Goal: Task Accomplishment & Management: Manage account settings

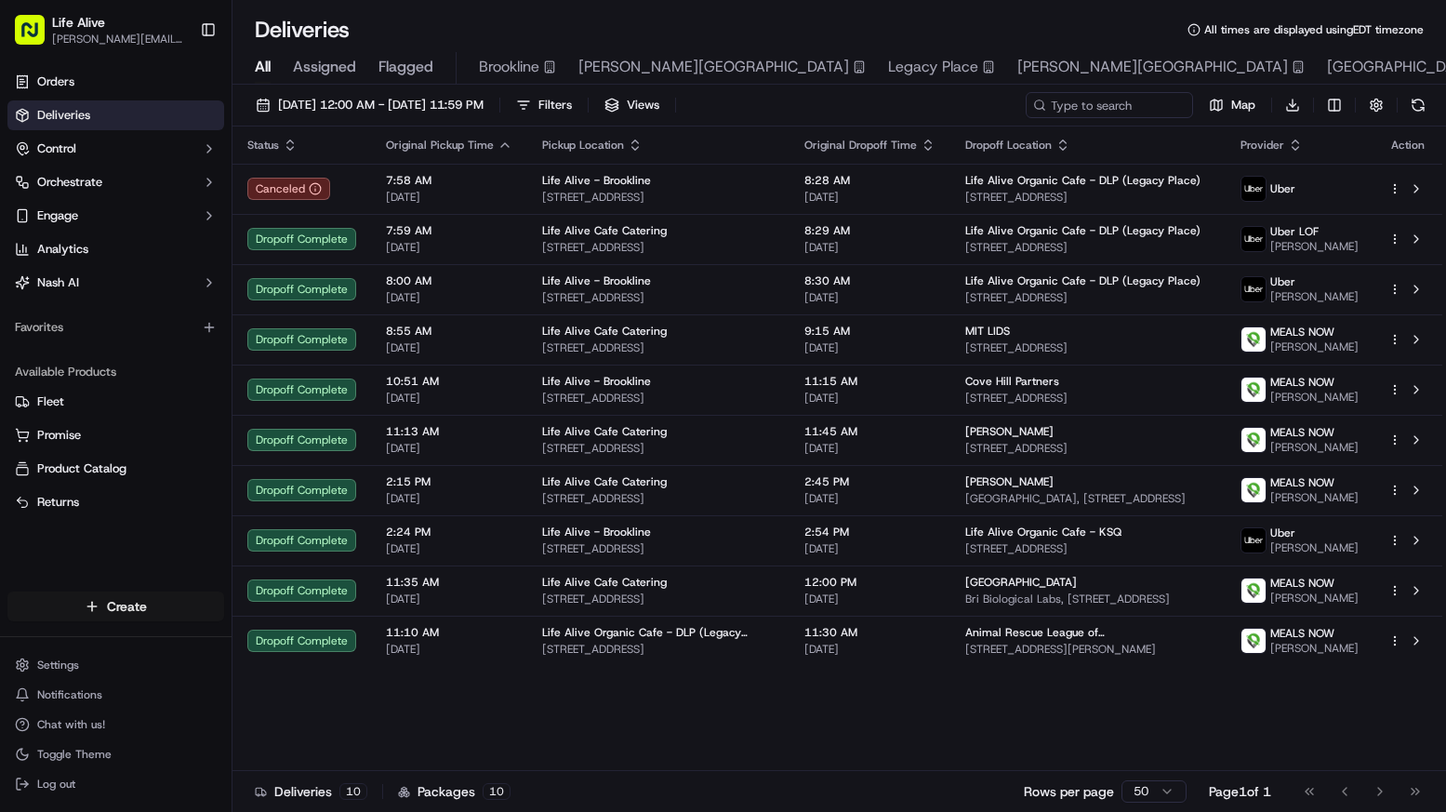
click at [152, 615] on html "Life Alive [PERSON_NAME][EMAIL_ADDRESS][DOMAIN_NAME] Toggle Sidebar Orders Deli…" at bounding box center [723, 406] width 1446 height 812
click at [341, 649] on link "Delivery" at bounding box center [335, 640] width 207 height 33
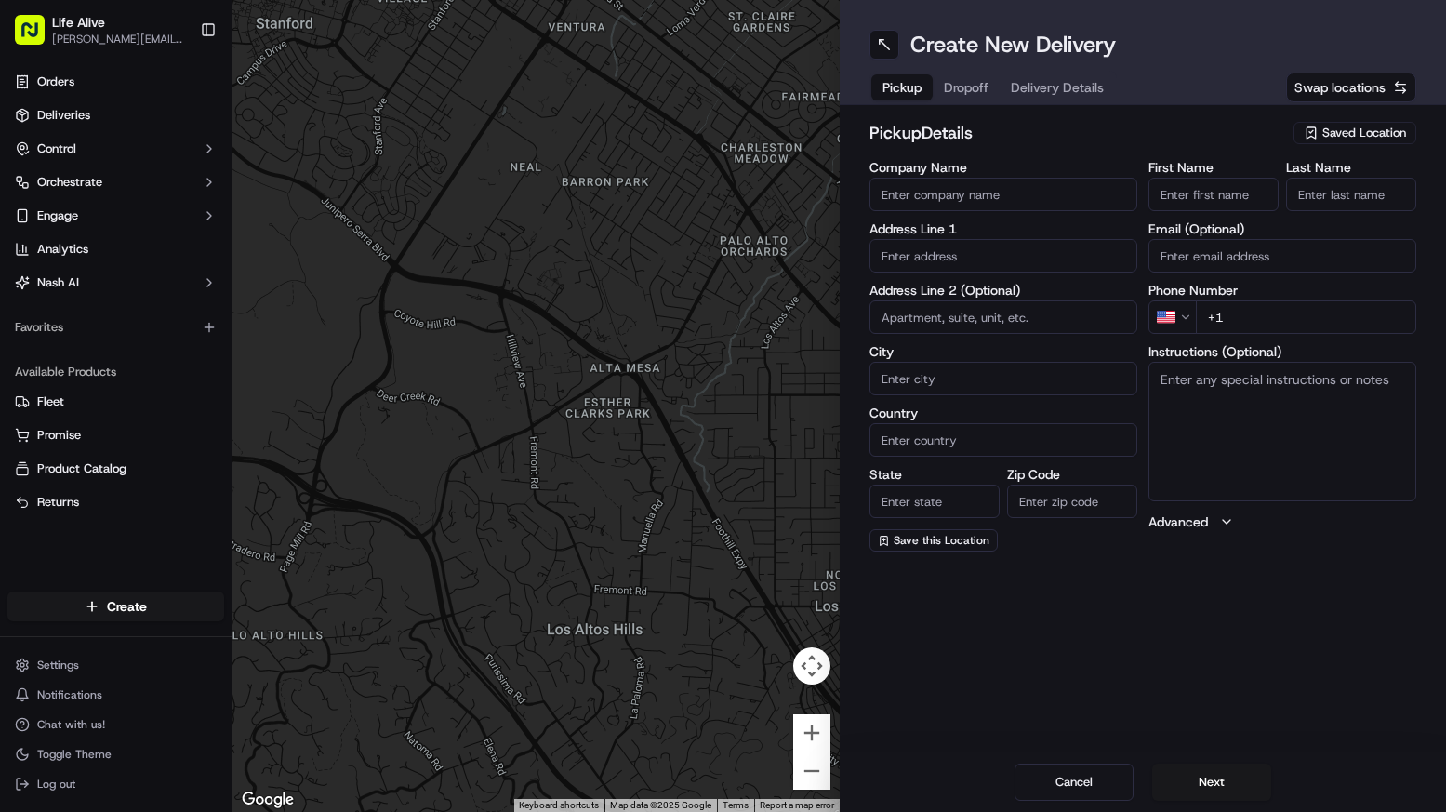
click at [1352, 128] on span "Saved Location" at bounding box center [1364, 133] width 84 height 17
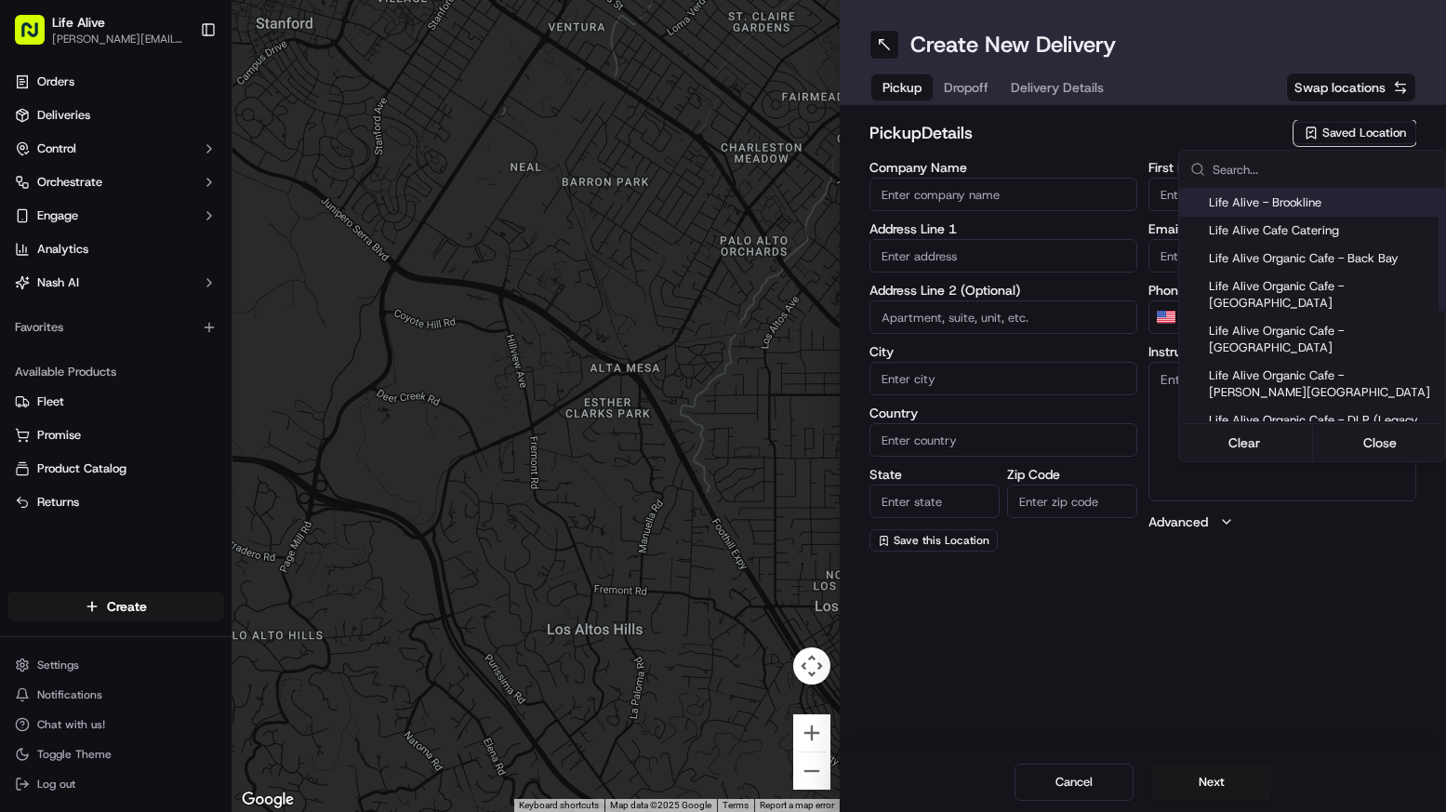
click at [1243, 202] on span "Life Alive - Brookline" at bounding box center [1323, 202] width 229 height 17
type input "Life Alive - Brookline"
type input "[GEOGRAPHIC_DATA]"
type input "US"
type input "MA"
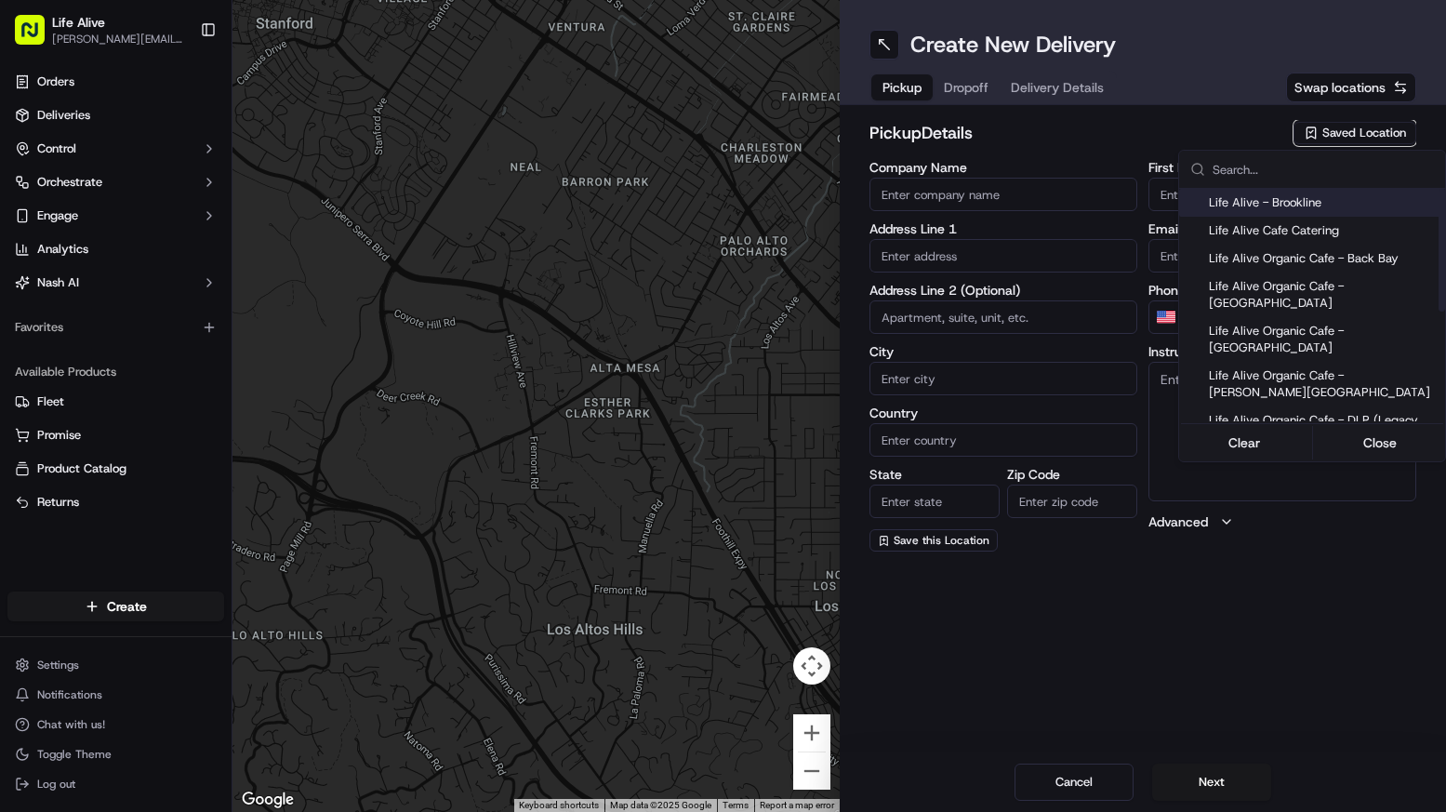
type input "02215"
type input "[PERSON_NAME]"
type input "Builou"
type input "[PHONE_NUMBER]"
type input "[STREET_ADDRESS]"
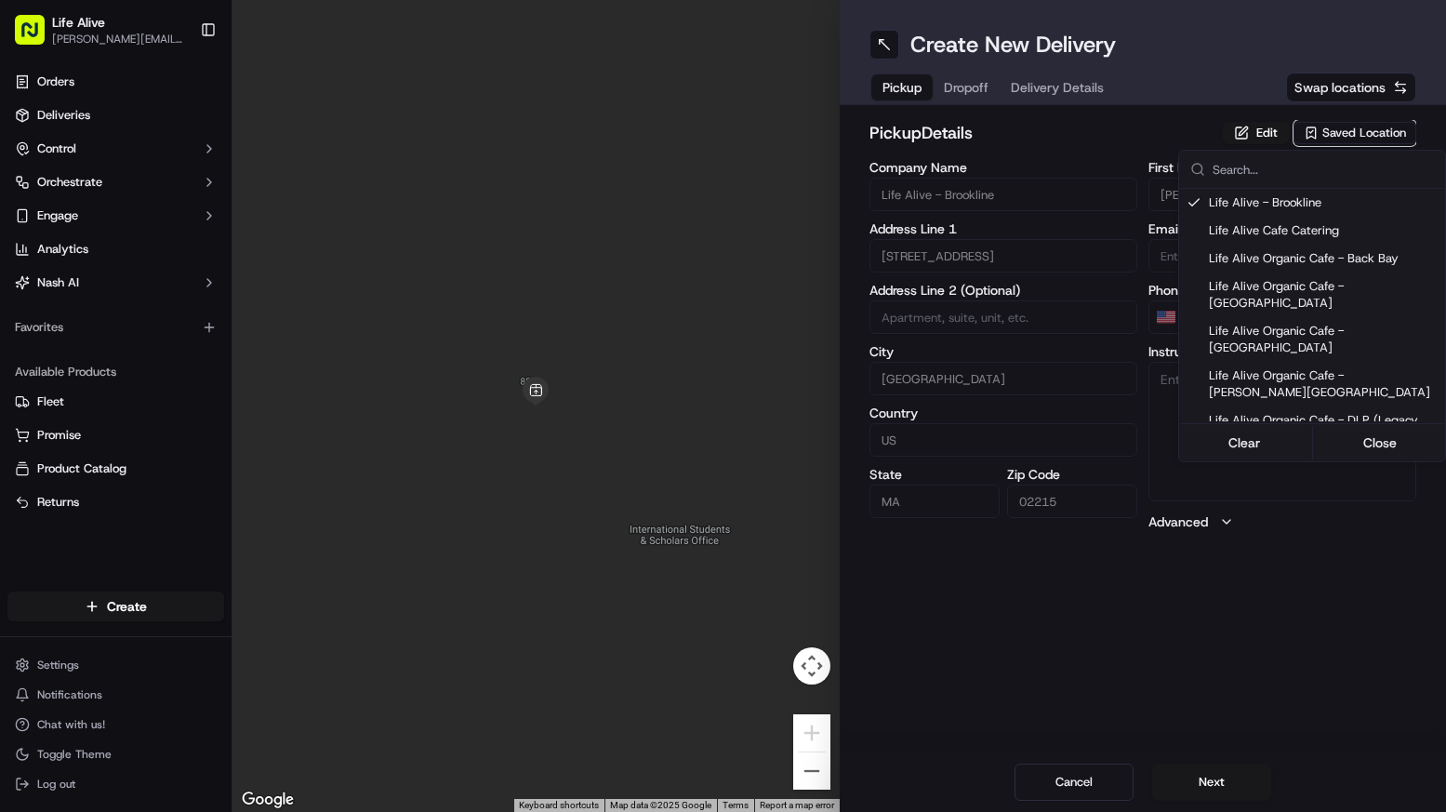
click at [1191, 773] on html "Life Alive [PERSON_NAME][EMAIL_ADDRESS][DOMAIN_NAME] Toggle Sidebar Orders Deli…" at bounding box center [723, 406] width 1446 height 812
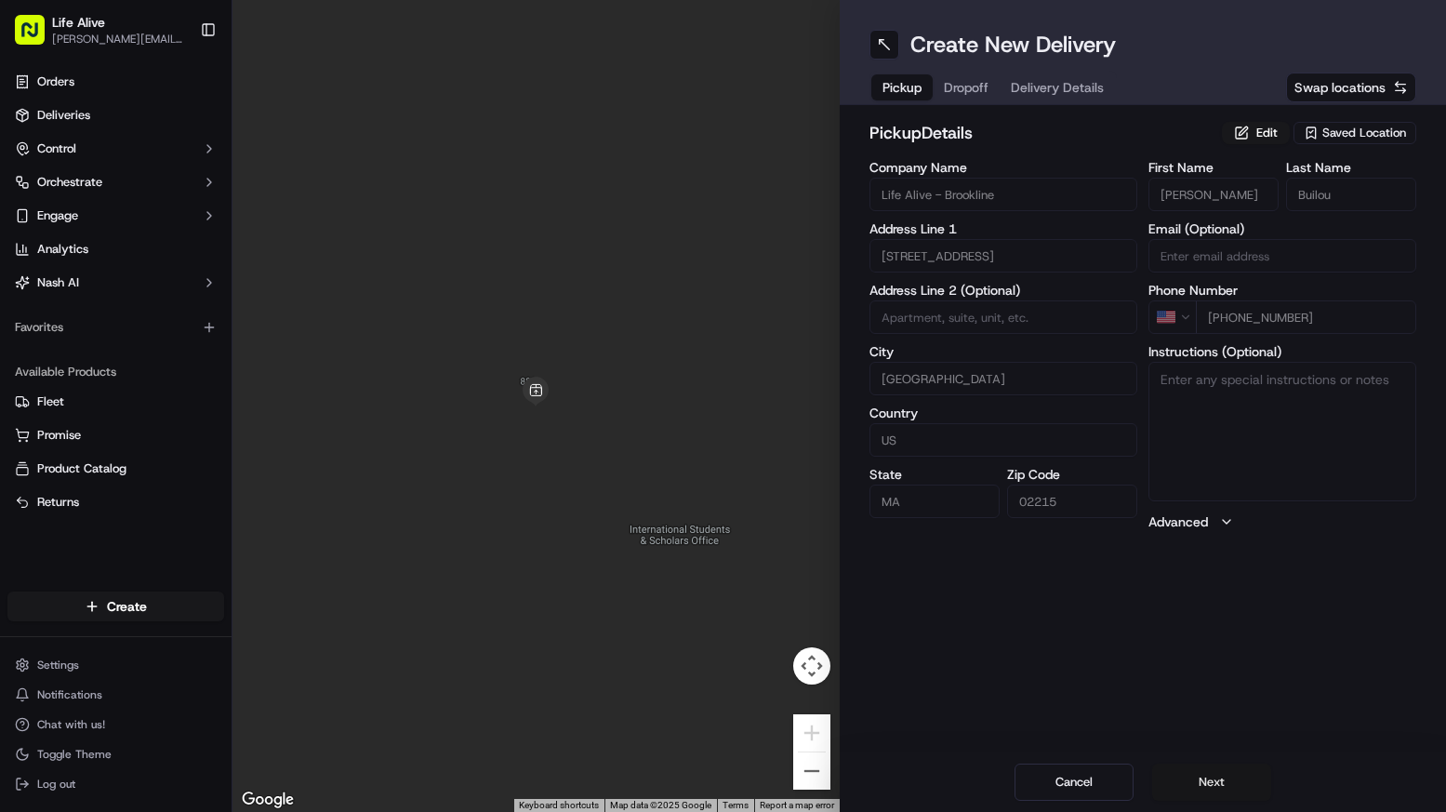
click at [1191, 772] on button "Next" at bounding box center [1211, 781] width 119 height 37
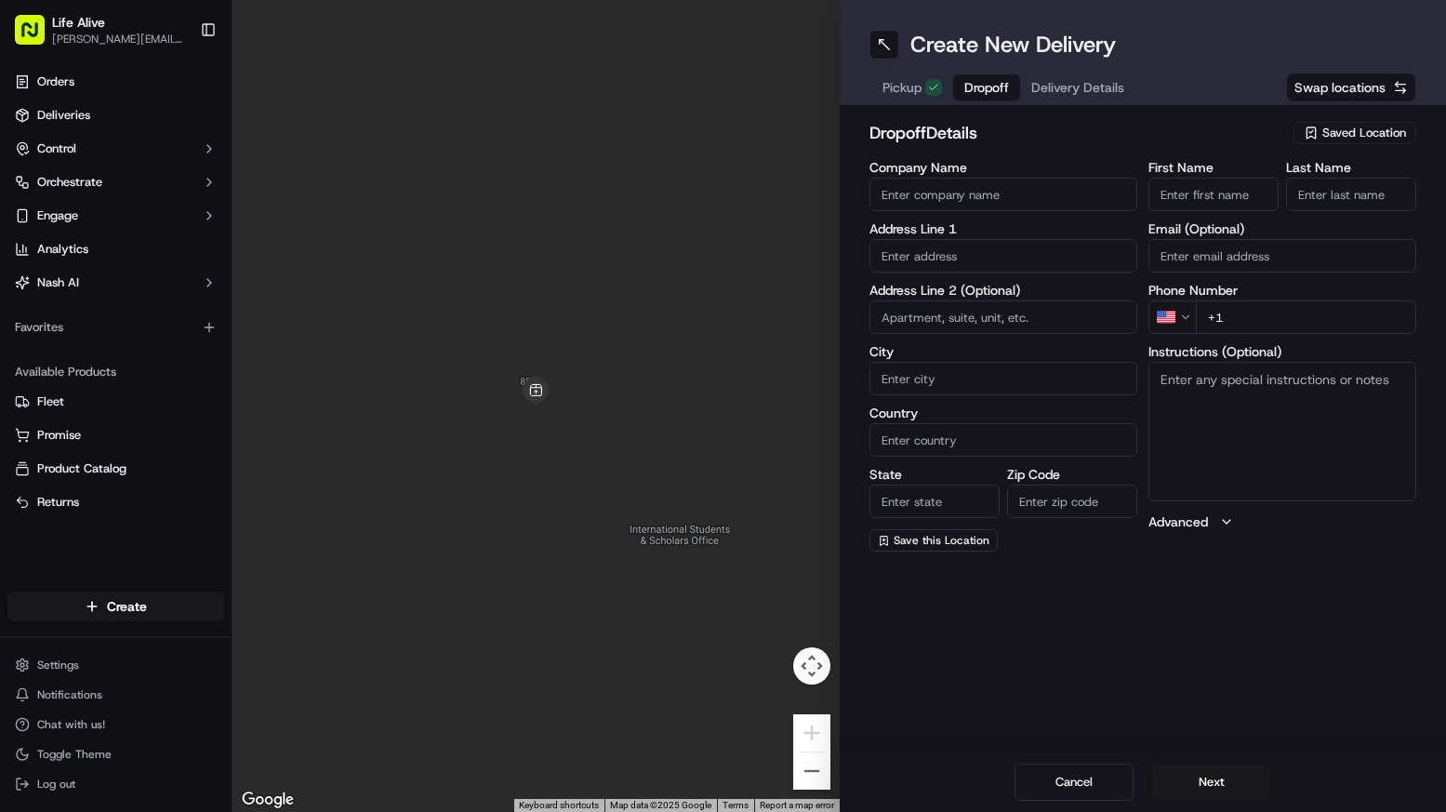
paste input "[STREET_ADDRESS][PERSON_NAME]"
type input "[STREET_ADDRESS][PERSON_NAME]"
click at [980, 246] on input "text" at bounding box center [1003, 255] width 268 height 33
paste input "[STREET_ADDRESS][PERSON_NAME]"
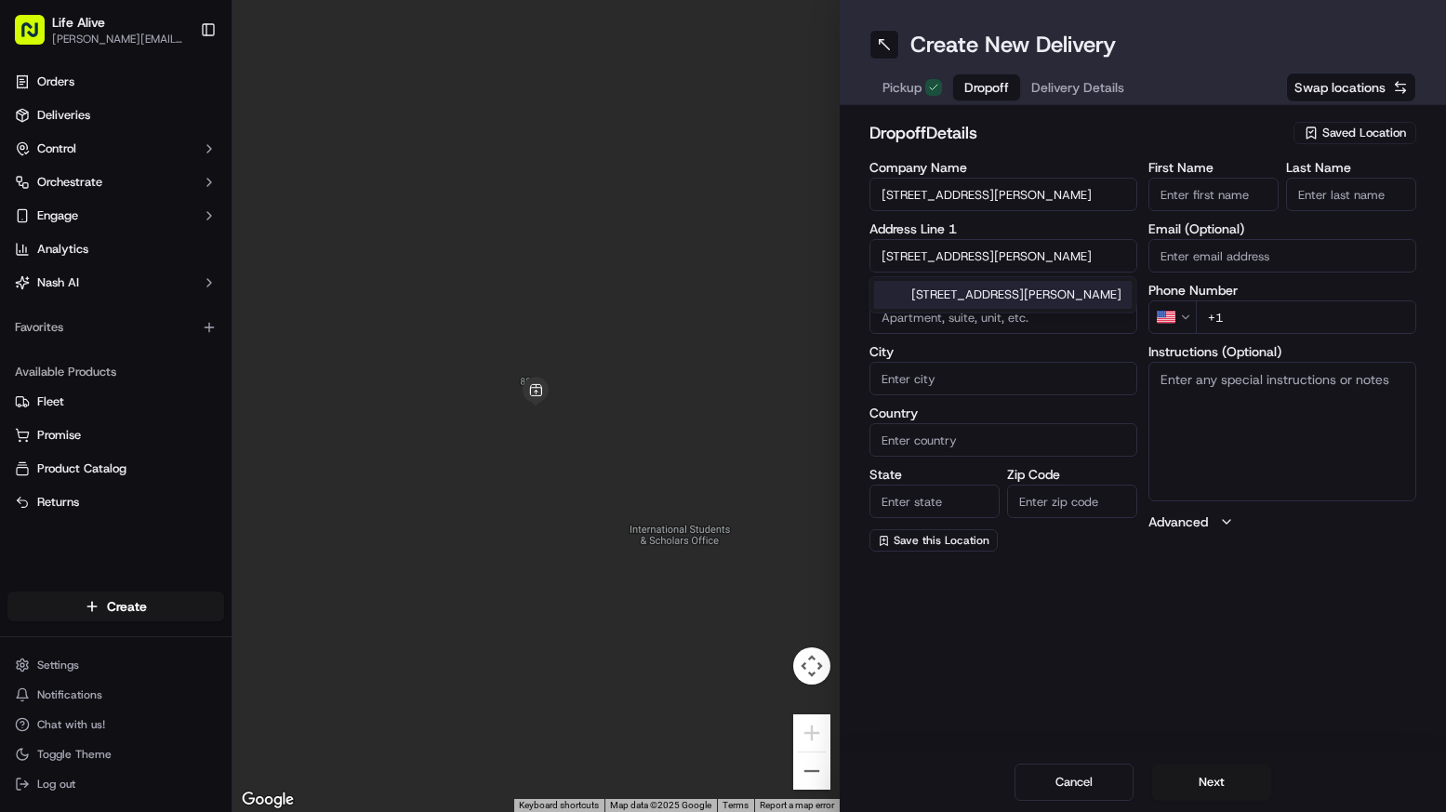
click at [968, 285] on div "[STREET_ADDRESS][PERSON_NAME]" at bounding box center [1003, 295] width 259 height 28
type input "[STREET_ADDRESS][PERSON_NAME]"
type input "[PERSON_NAME]"
type input "[GEOGRAPHIC_DATA]"
type input "MA"
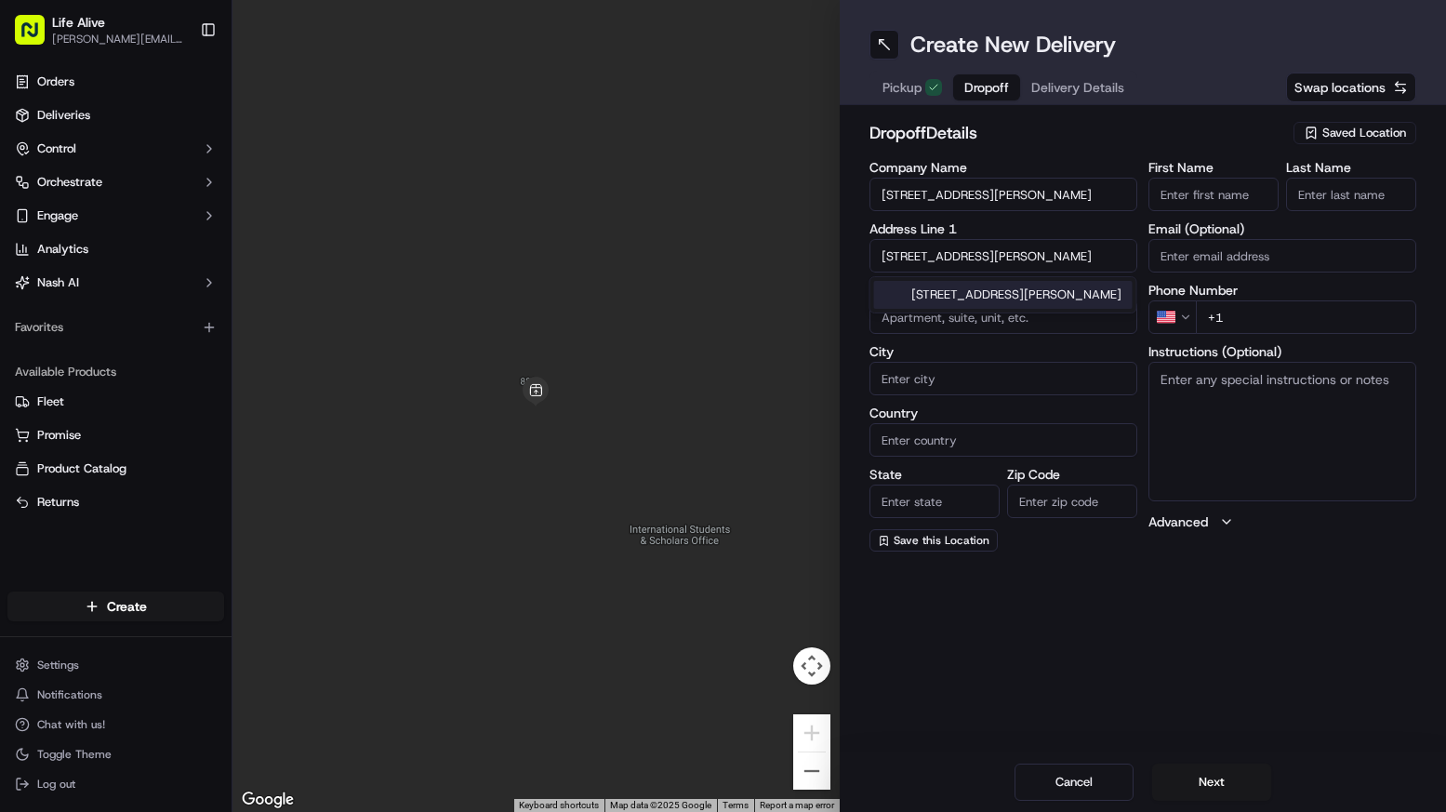
type input "02459"
type input "[STREET_ADDRESS][PERSON_NAME]"
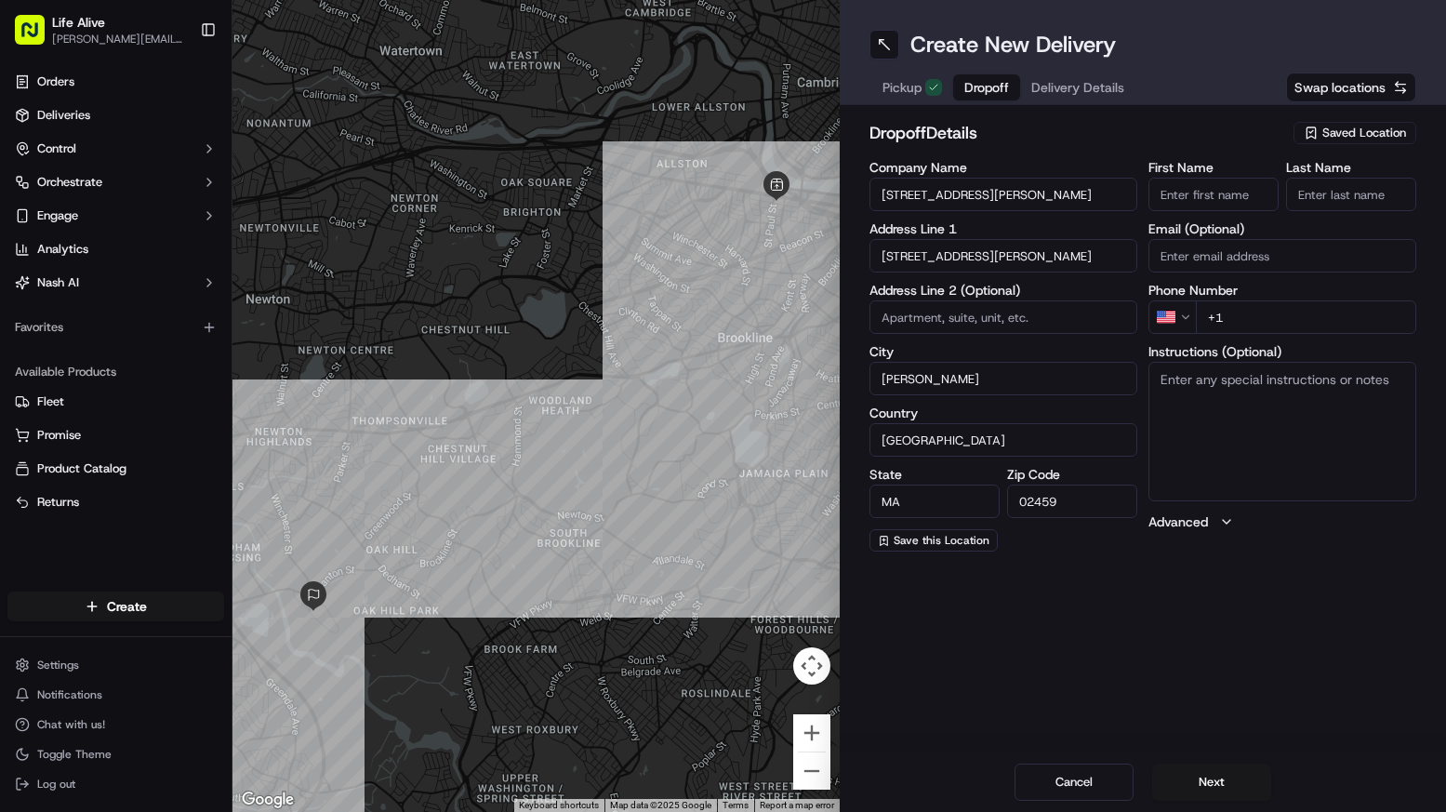
click at [961, 196] on input "[STREET_ADDRESS][PERSON_NAME]" at bounding box center [1003, 194] width 268 height 33
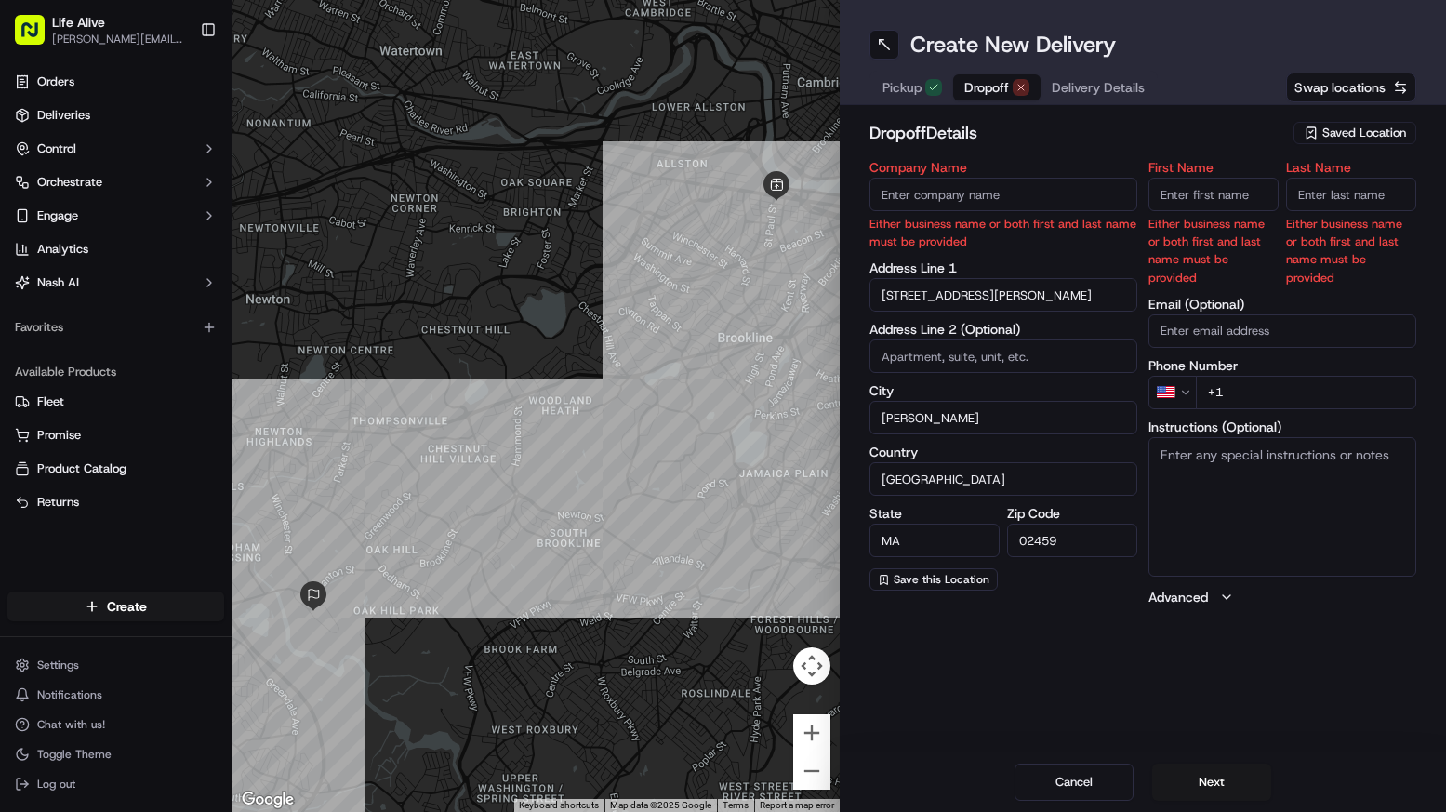
paste input "Cyberark"
type input "Cyberark"
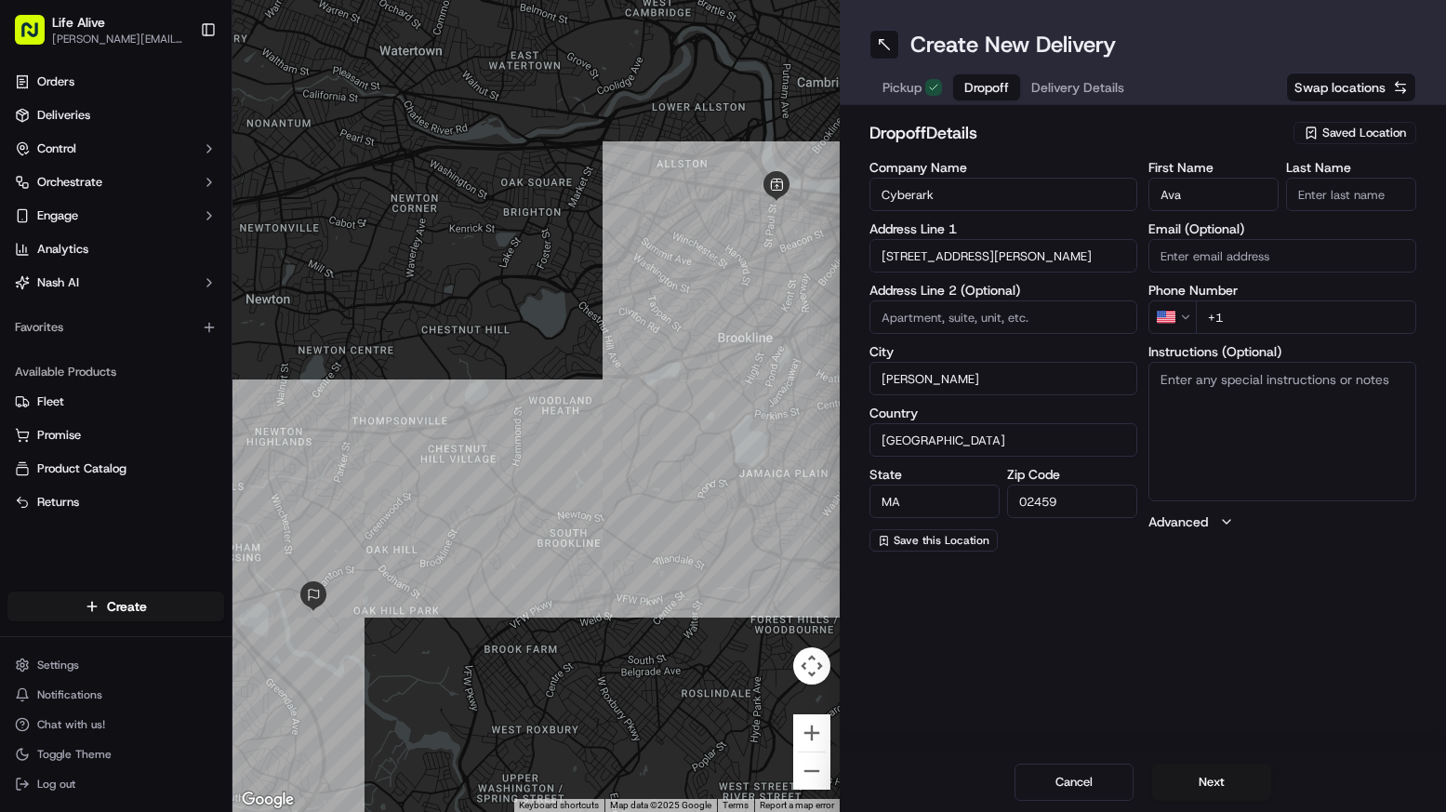
type input "Ava"
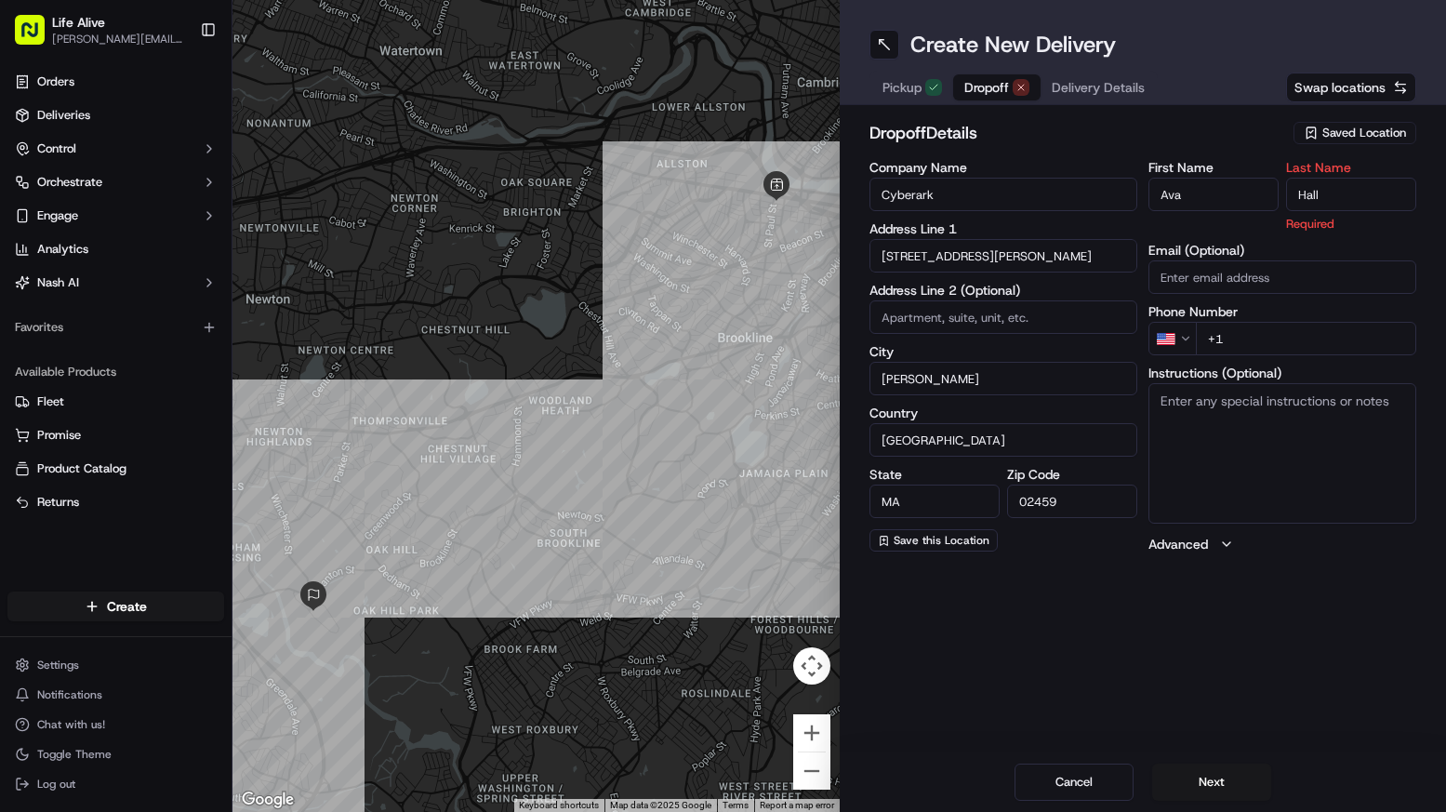
type input "Hall"
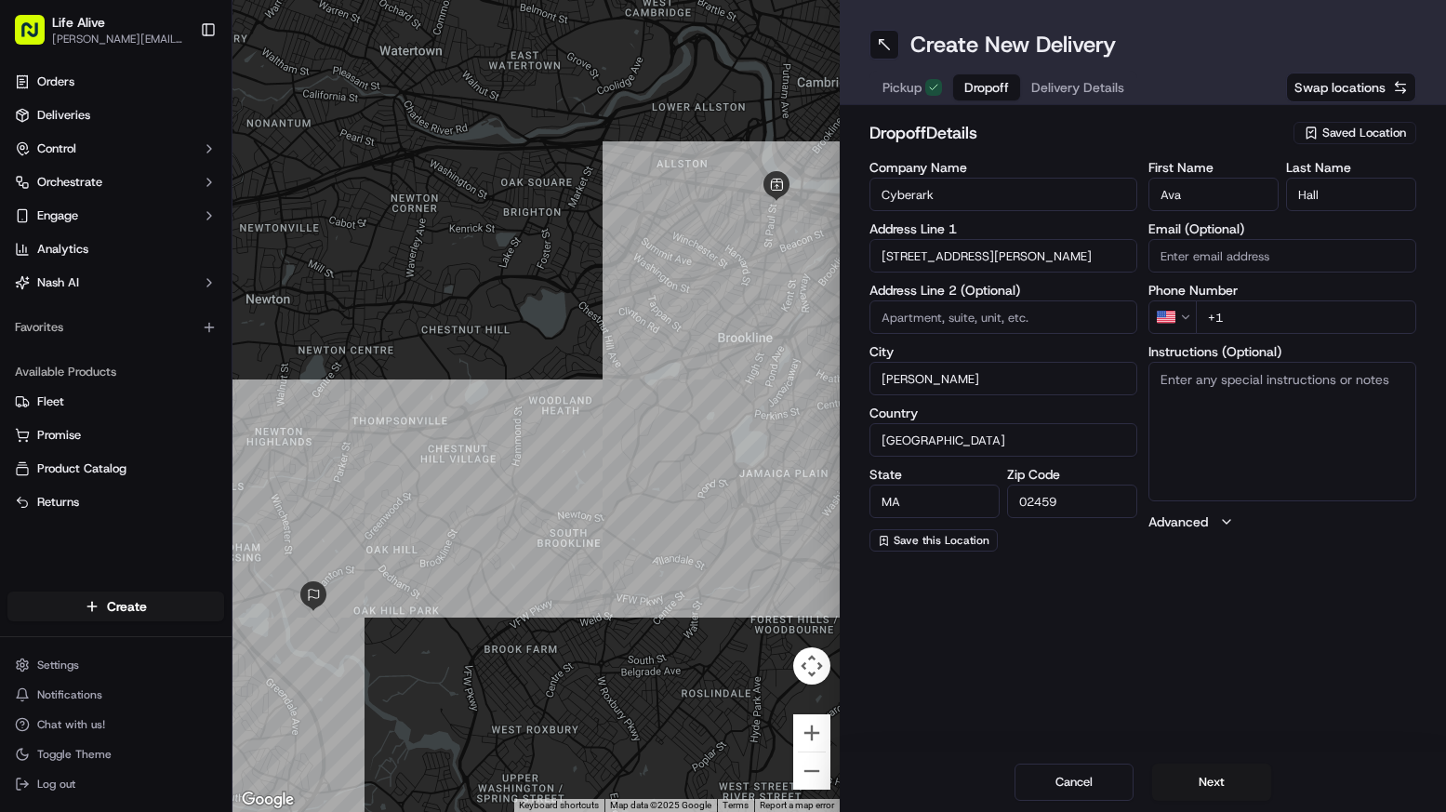
paste input "[PHONE_NUMBER]"
type input "[PHONE_NUMBER]"
click at [1255, 381] on textarea "Instructions (Optional)" at bounding box center [1282, 431] width 268 height 139
click at [1213, 770] on button "Next" at bounding box center [1211, 781] width 119 height 37
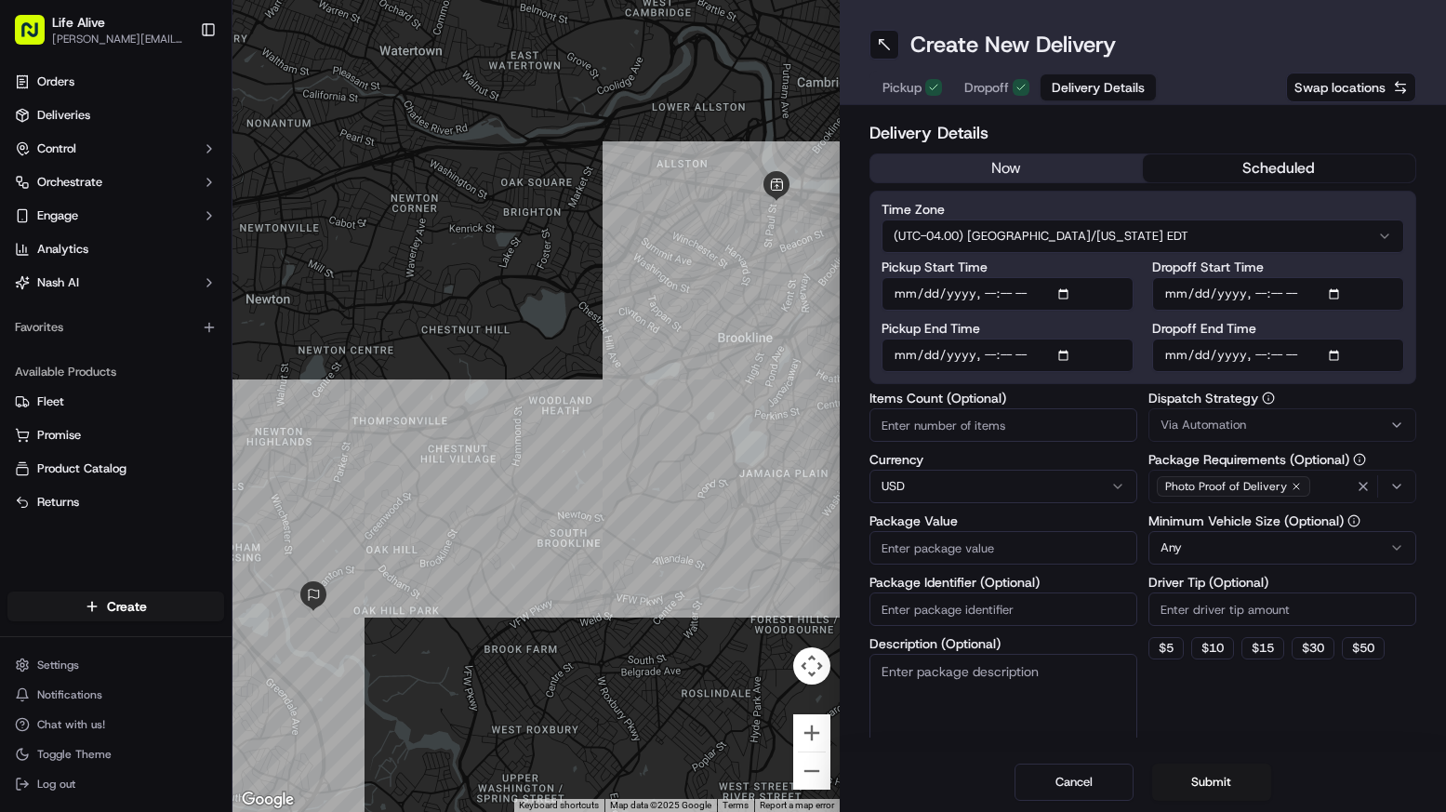
drag, startPoint x: 1277, startPoint y: 166, endPoint x: 1267, endPoint y: 205, distance: 39.5
click at [1277, 166] on button "scheduled" at bounding box center [1279, 168] width 272 height 28
click at [1194, 356] on input "Dropoff End Time" at bounding box center [1278, 354] width 252 height 33
click at [1262, 356] on input "Dropoff End Time" at bounding box center [1278, 354] width 252 height 33
click at [1278, 356] on input "Dropoff End Time" at bounding box center [1278, 354] width 252 height 33
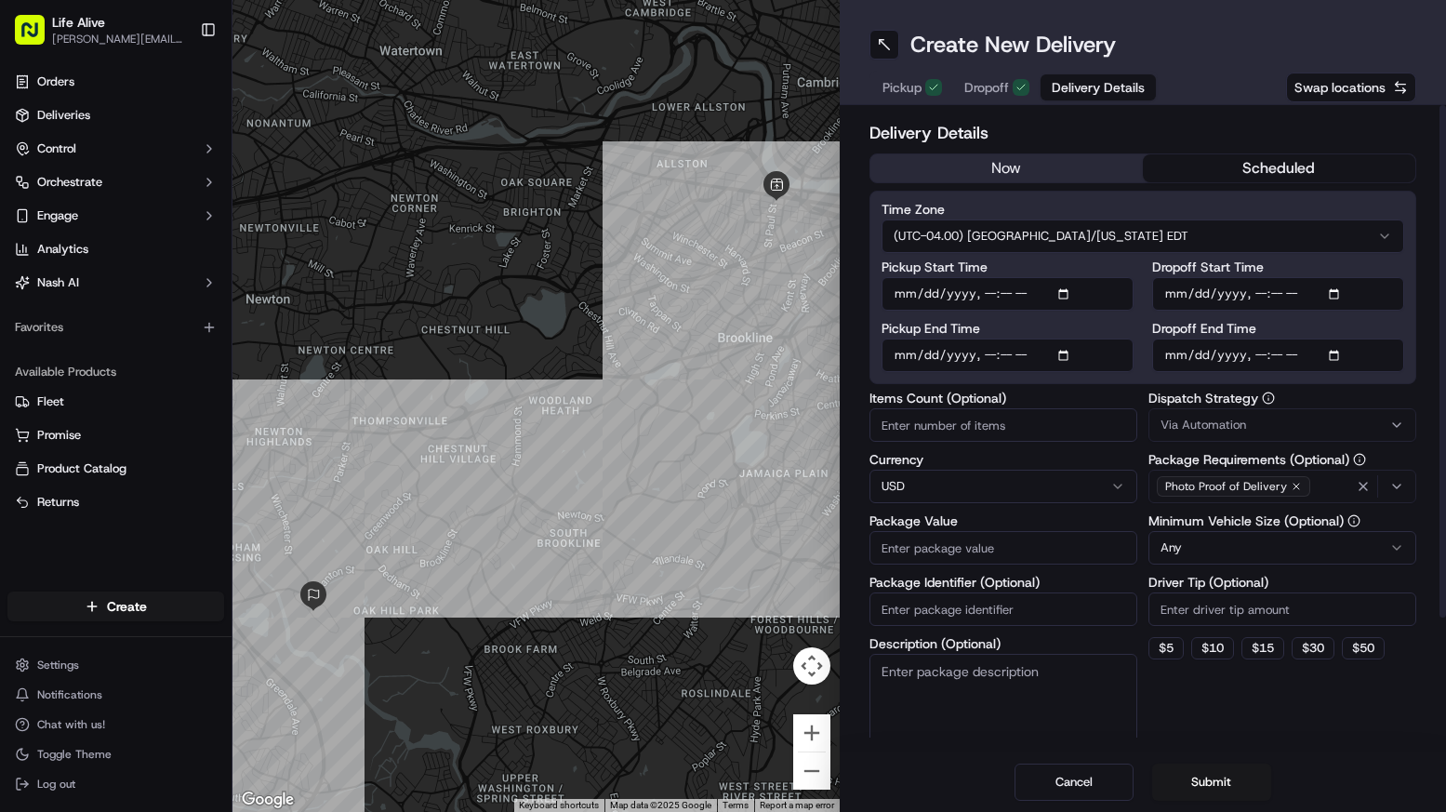
click at [1295, 359] on input "Dropoff End Time" at bounding box center [1278, 354] width 252 height 33
type input "[DATE]T11:15"
click at [1212, 288] on input "Dropoff Start Time" at bounding box center [1278, 293] width 252 height 33
click at [1258, 302] on input "Dropoff Start Time" at bounding box center [1278, 293] width 252 height 33
click at [1295, 296] on input "Dropoff Start Time" at bounding box center [1278, 293] width 252 height 33
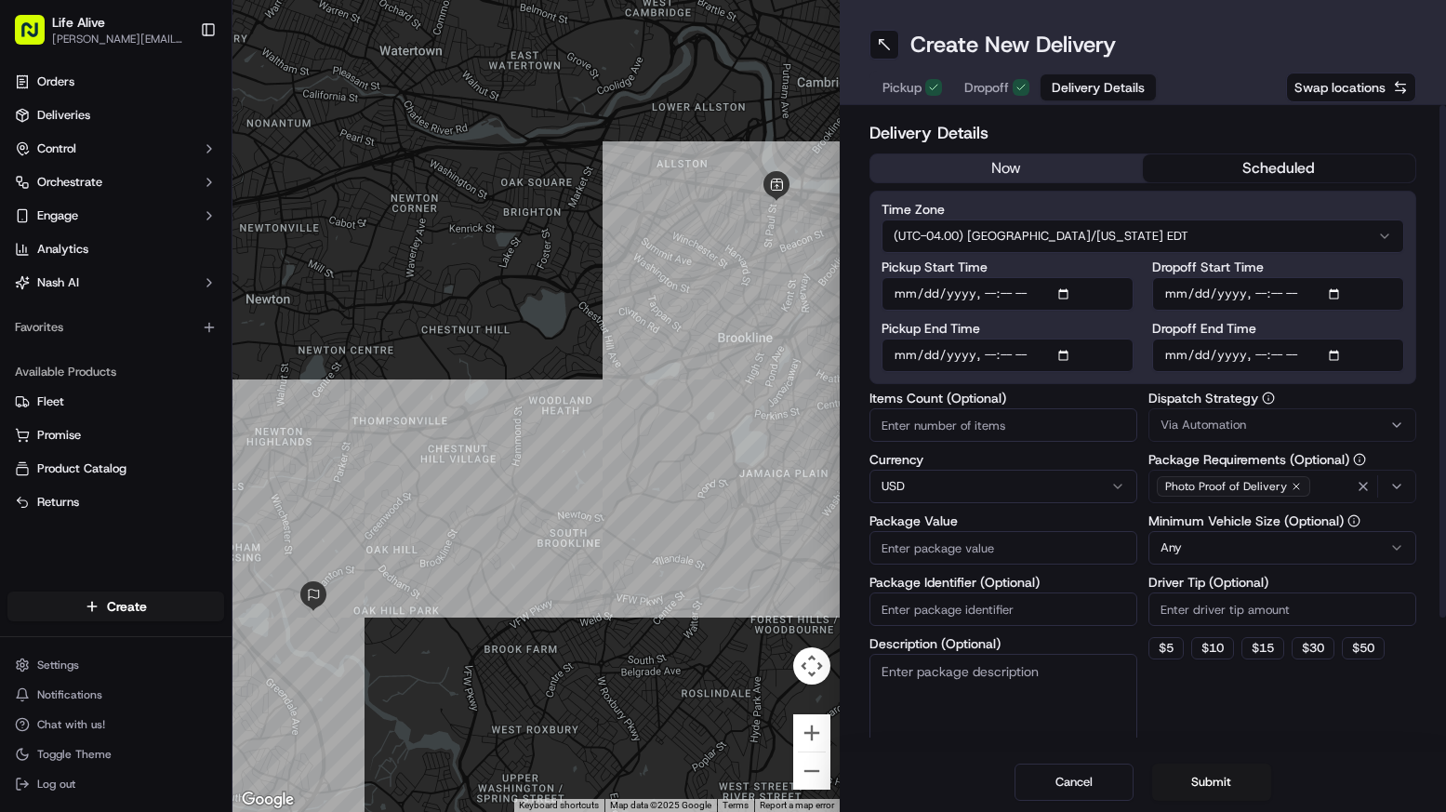
click at [1280, 288] on input "Dropoff Start Time" at bounding box center [1278, 293] width 252 height 33
type input "[DATE]T11:00"
click at [944, 348] on input "Pickup End Time" at bounding box center [1008, 354] width 252 height 33
click at [993, 366] on input "Pickup End Time" at bounding box center [1008, 354] width 252 height 33
click at [992, 353] on input "Pickup End Time" at bounding box center [1008, 354] width 252 height 33
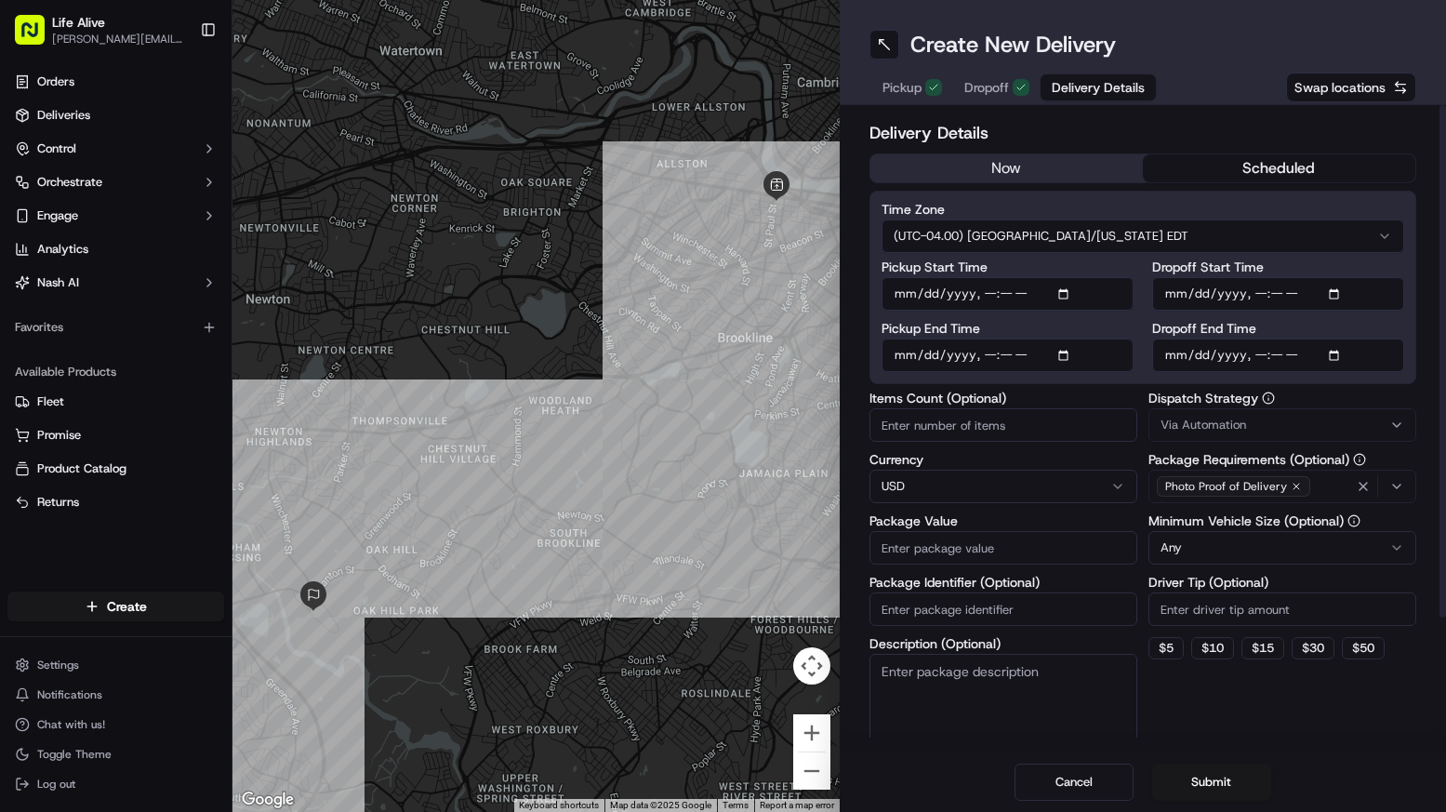
click at [1015, 353] on input "Pickup End Time" at bounding box center [1008, 354] width 252 height 33
click at [1037, 357] on input "Pickup End Time" at bounding box center [1008, 354] width 252 height 33
type input "[DATE]T10:45"
click at [1129, 328] on label "Pickup End Time" at bounding box center [1008, 328] width 252 height 13
click at [1129, 338] on input "Pickup End Time" at bounding box center [1008, 354] width 252 height 33
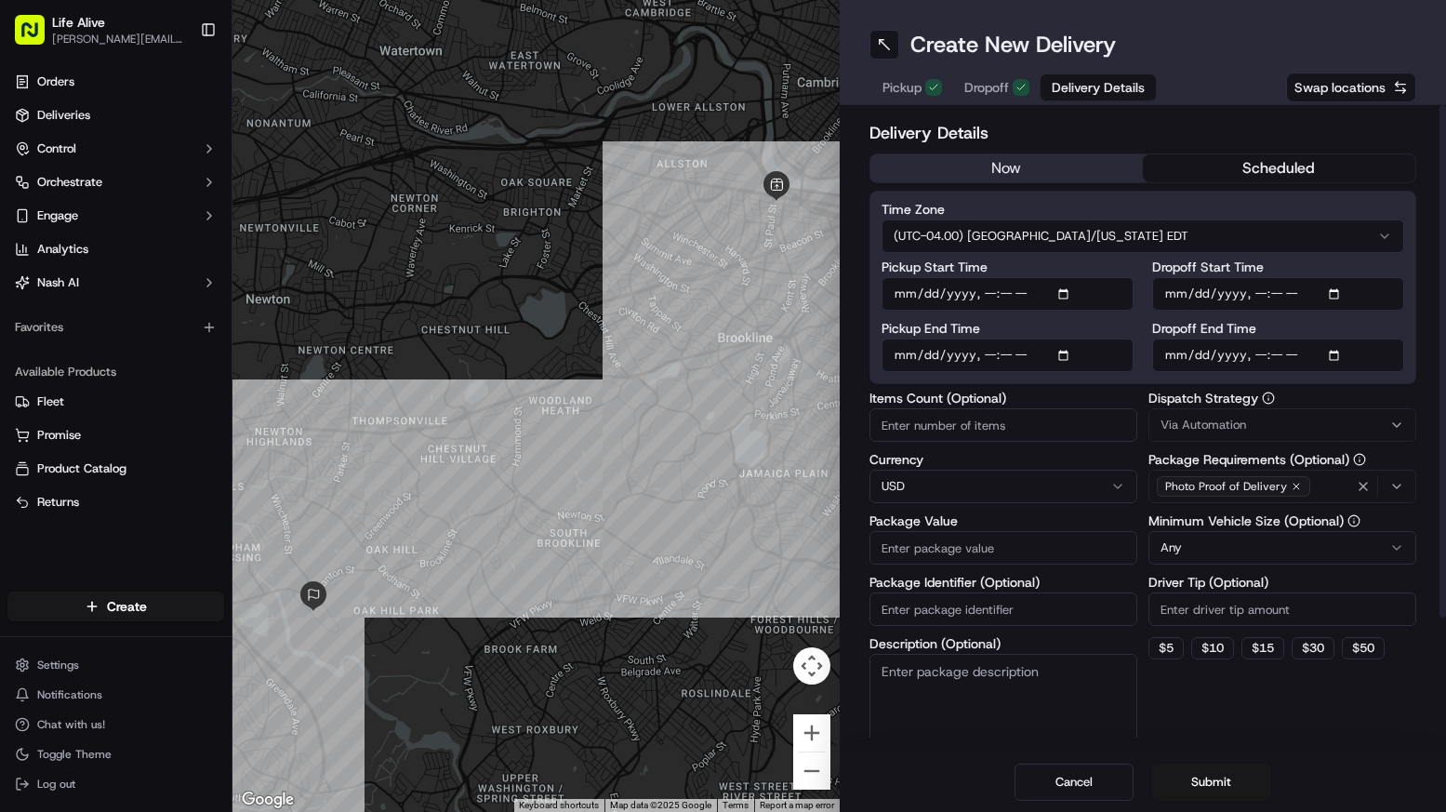
click at [1106, 323] on label "Pickup End Time" at bounding box center [1008, 328] width 252 height 13
click at [1106, 338] on input "Pickup End Time" at bounding box center [1008, 354] width 252 height 33
click at [1146, 385] on div "Delivery Details now scheduled Time Zone (UTC-04.00) [GEOGRAPHIC_DATA]/[US_STAT…" at bounding box center [1143, 509] width 548 height 779
click at [1038, 529] on div "Package Value" at bounding box center [1003, 539] width 268 height 50
click at [1031, 553] on input "Package Value" at bounding box center [1003, 547] width 268 height 33
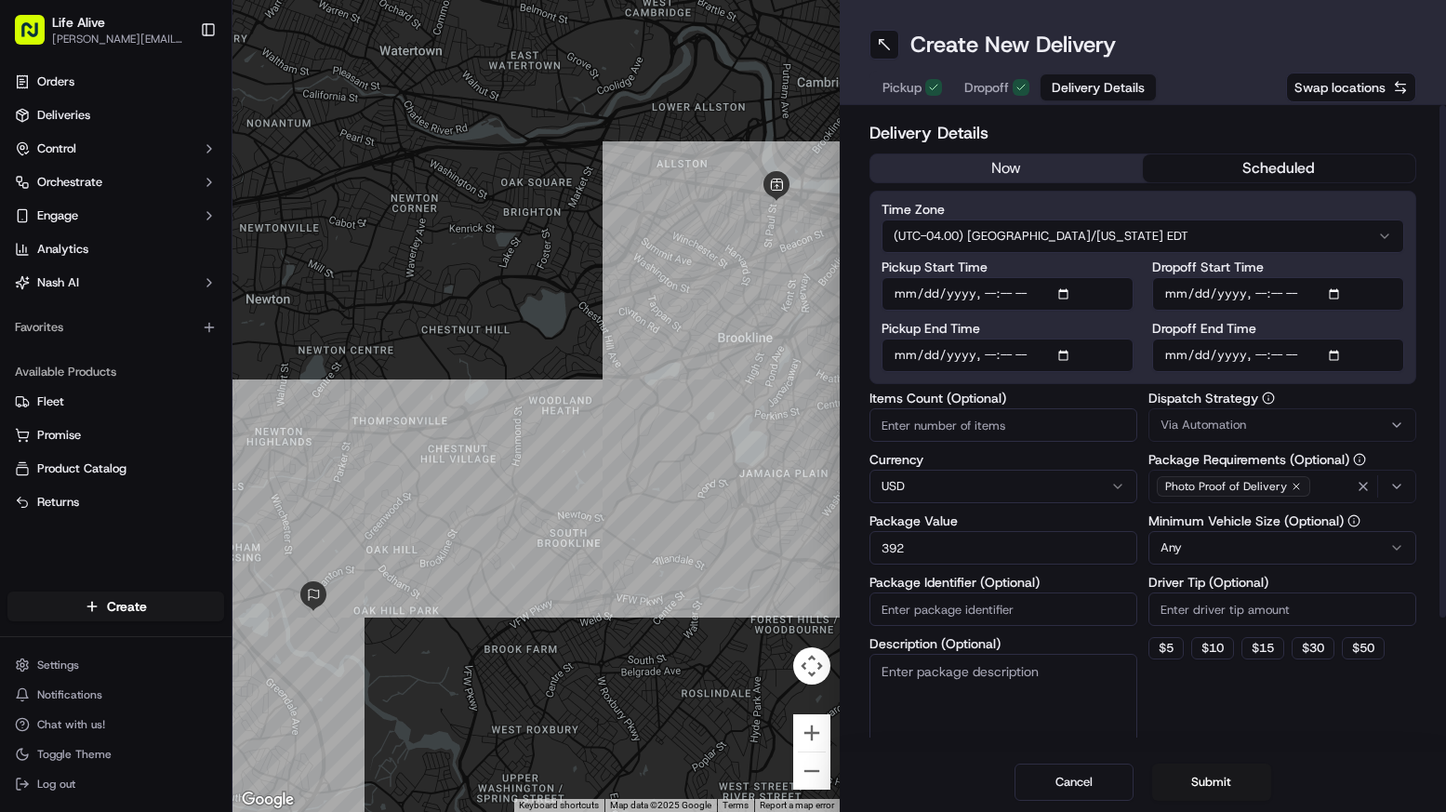
type input "392"
click at [1241, 614] on input "Driver Tip (Optional)" at bounding box center [1282, 608] width 268 height 33
type input "25"
click at [1271, 439] on button "Via Automation" at bounding box center [1282, 424] width 268 height 33
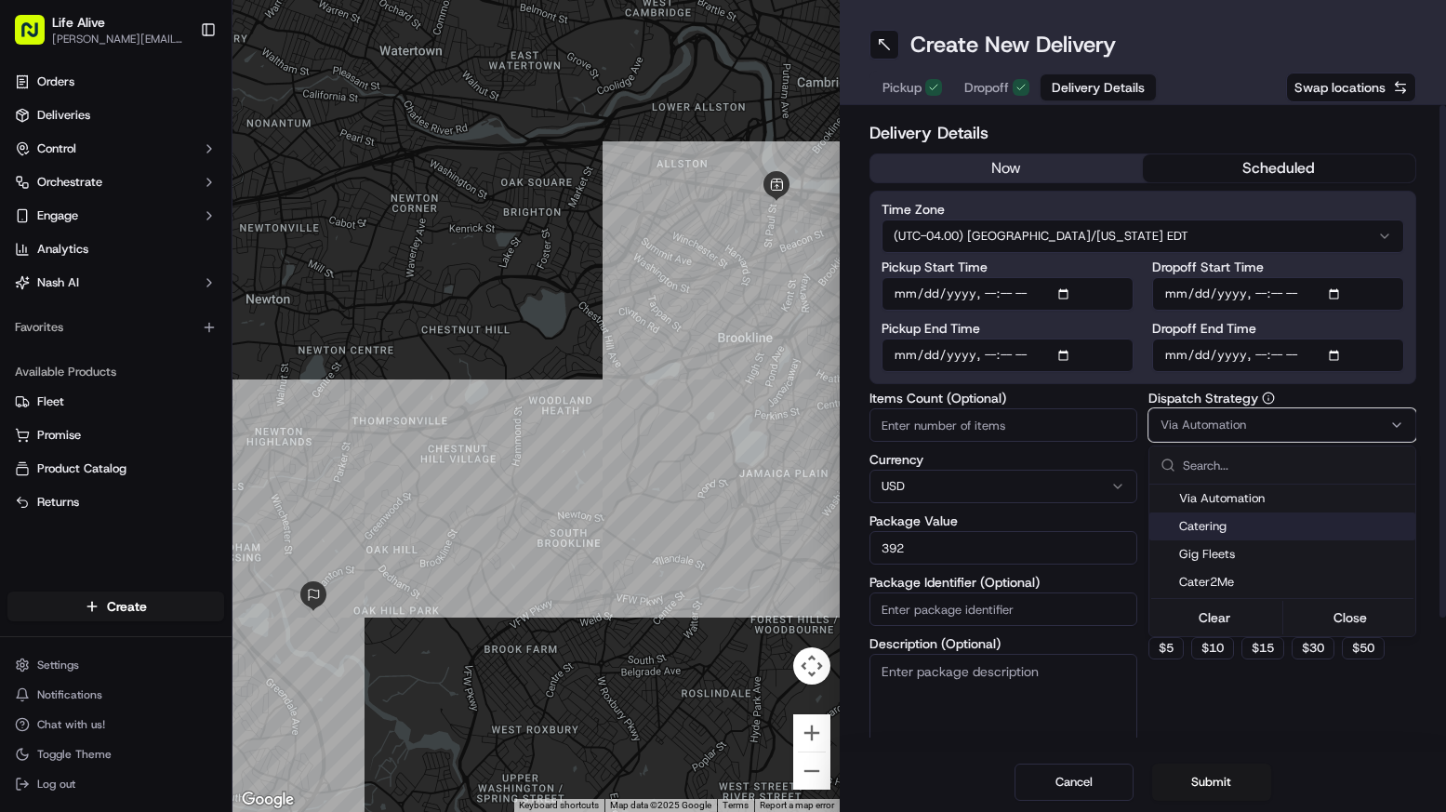
click at [1242, 531] on span "Catering" at bounding box center [1293, 526] width 229 height 17
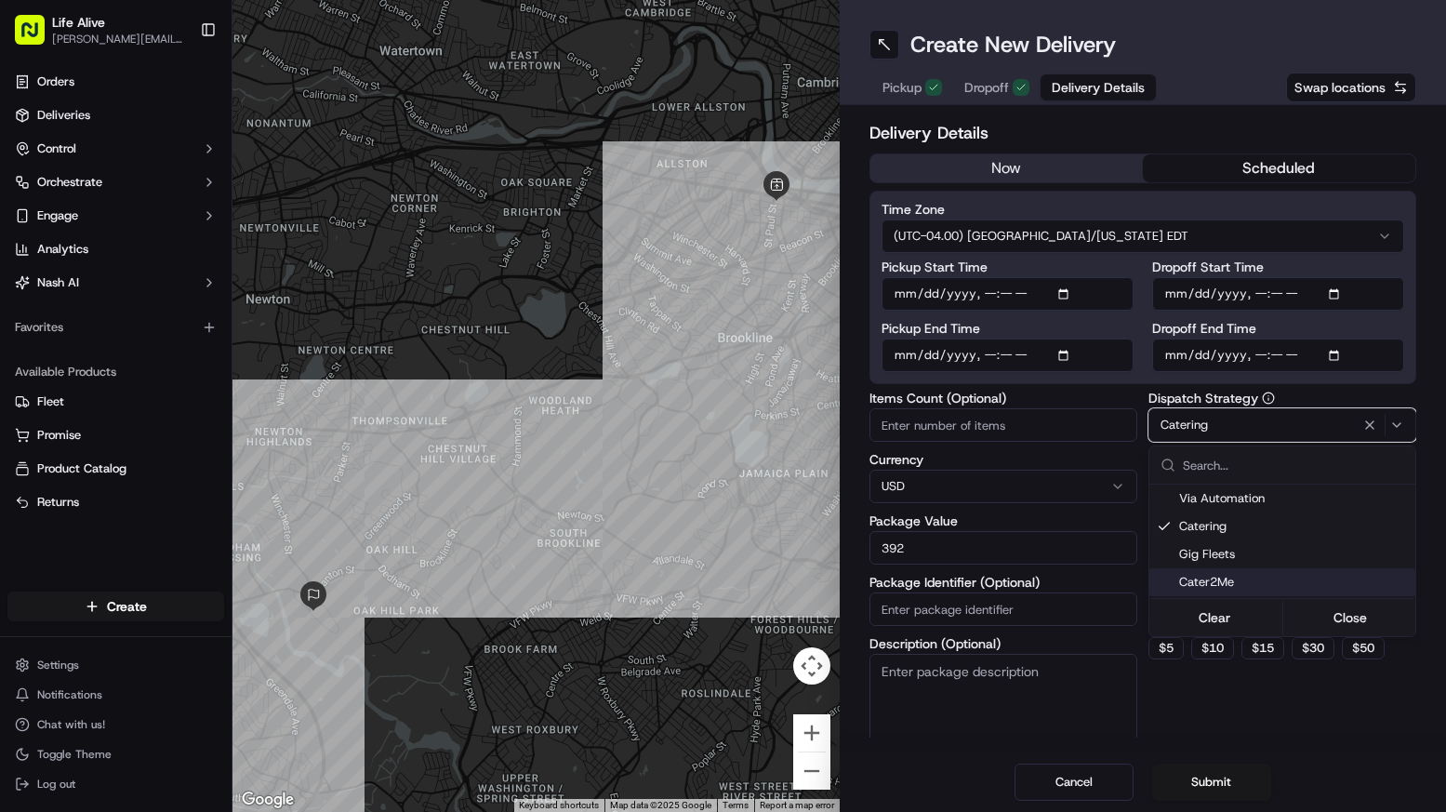
click at [1201, 712] on html "Life Alive [PERSON_NAME][EMAIL_ADDRESS][DOMAIN_NAME] Toggle Sidebar Orders Deli…" at bounding box center [723, 406] width 1446 height 812
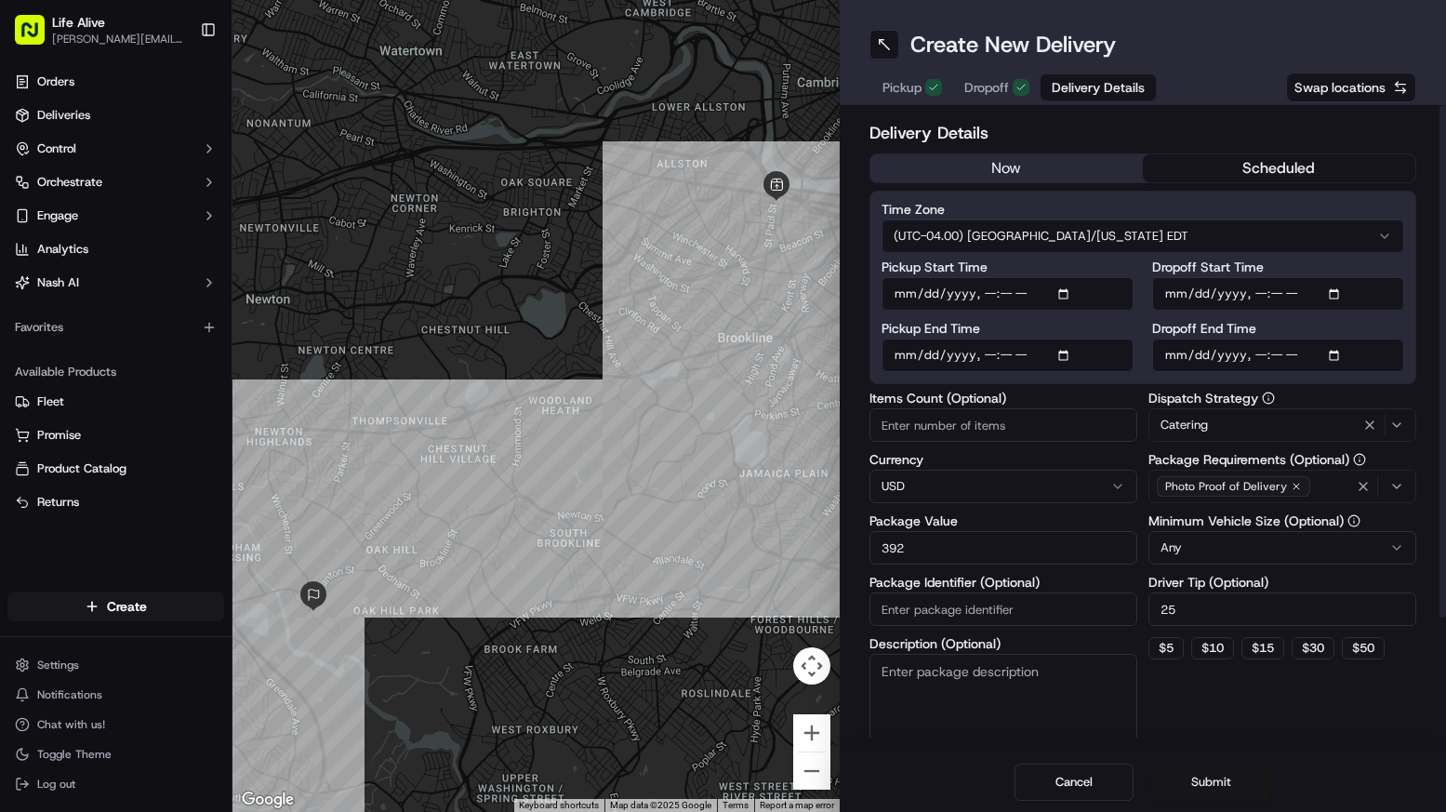
click at [1202, 769] on button "Submit" at bounding box center [1211, 781] width 119 height 37
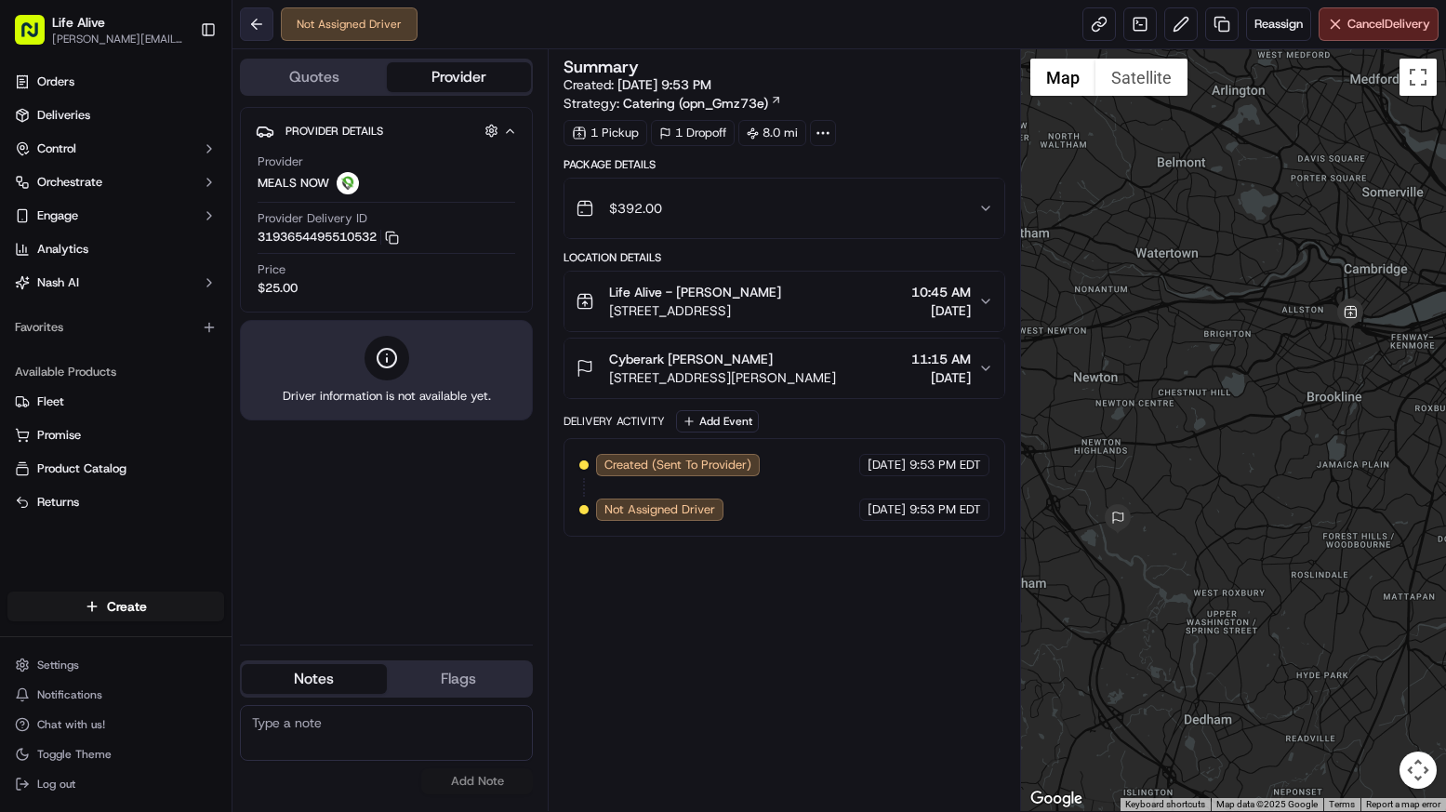
click at [267, 31] on button at bounding box center [256, 23] width 33 height 33
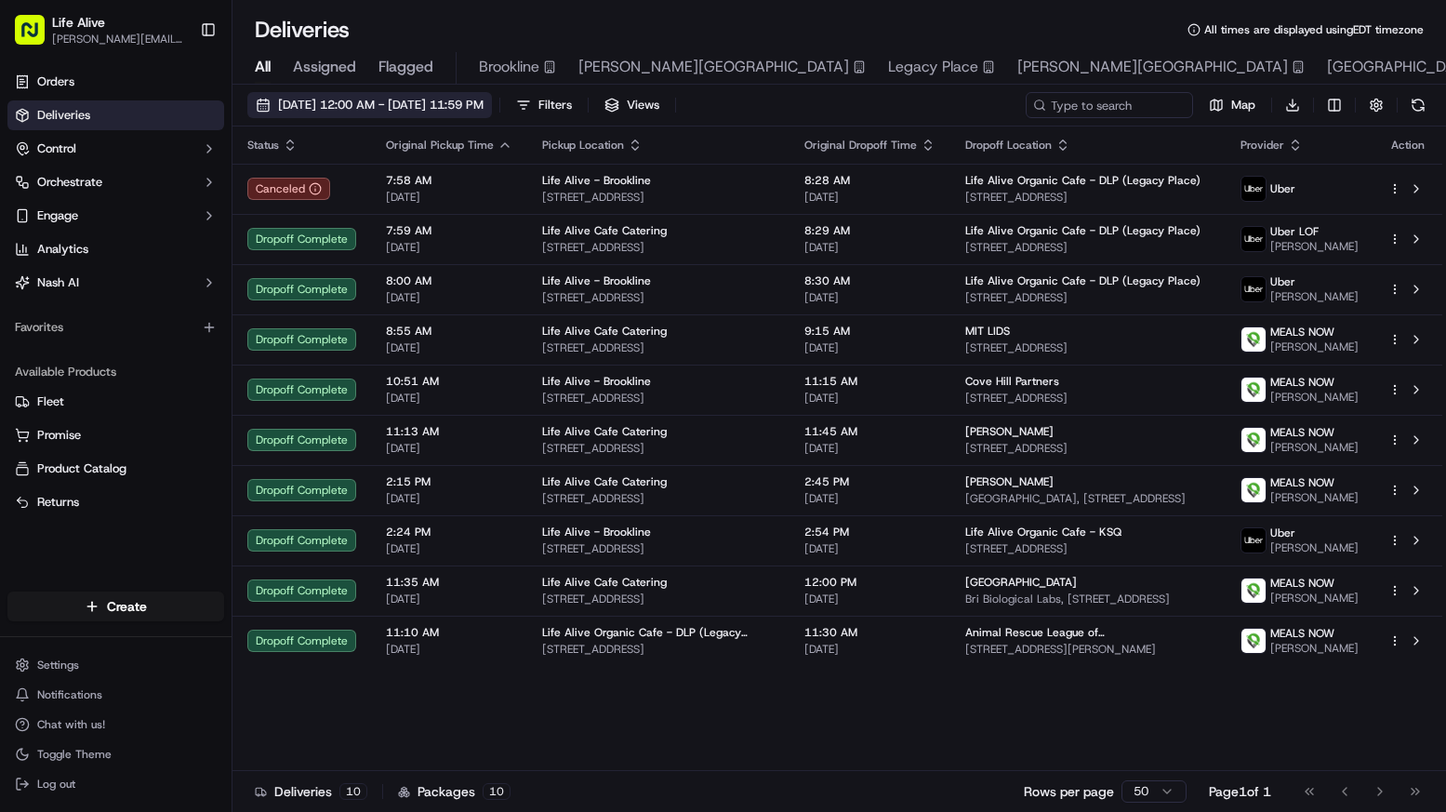
click at [414, 96] on button "[DATE] 12:00 AM - [DATE] 11:59 PM" at bounding box center [369, 105] width 245 height 26
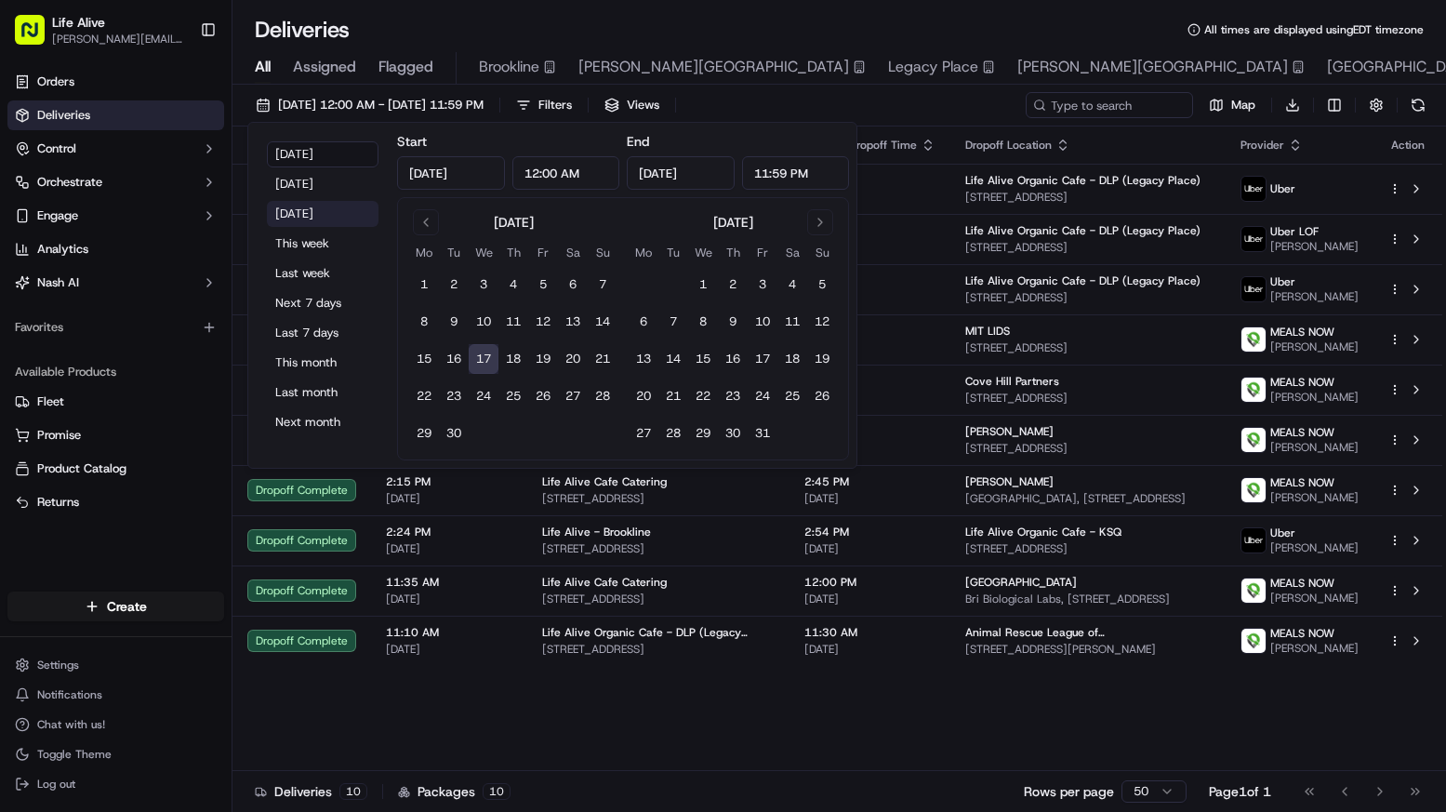
click at [318, 210] on button "[DATE]" at bounding box center [323, 214] width 112 height 26
type input "[DATE]"
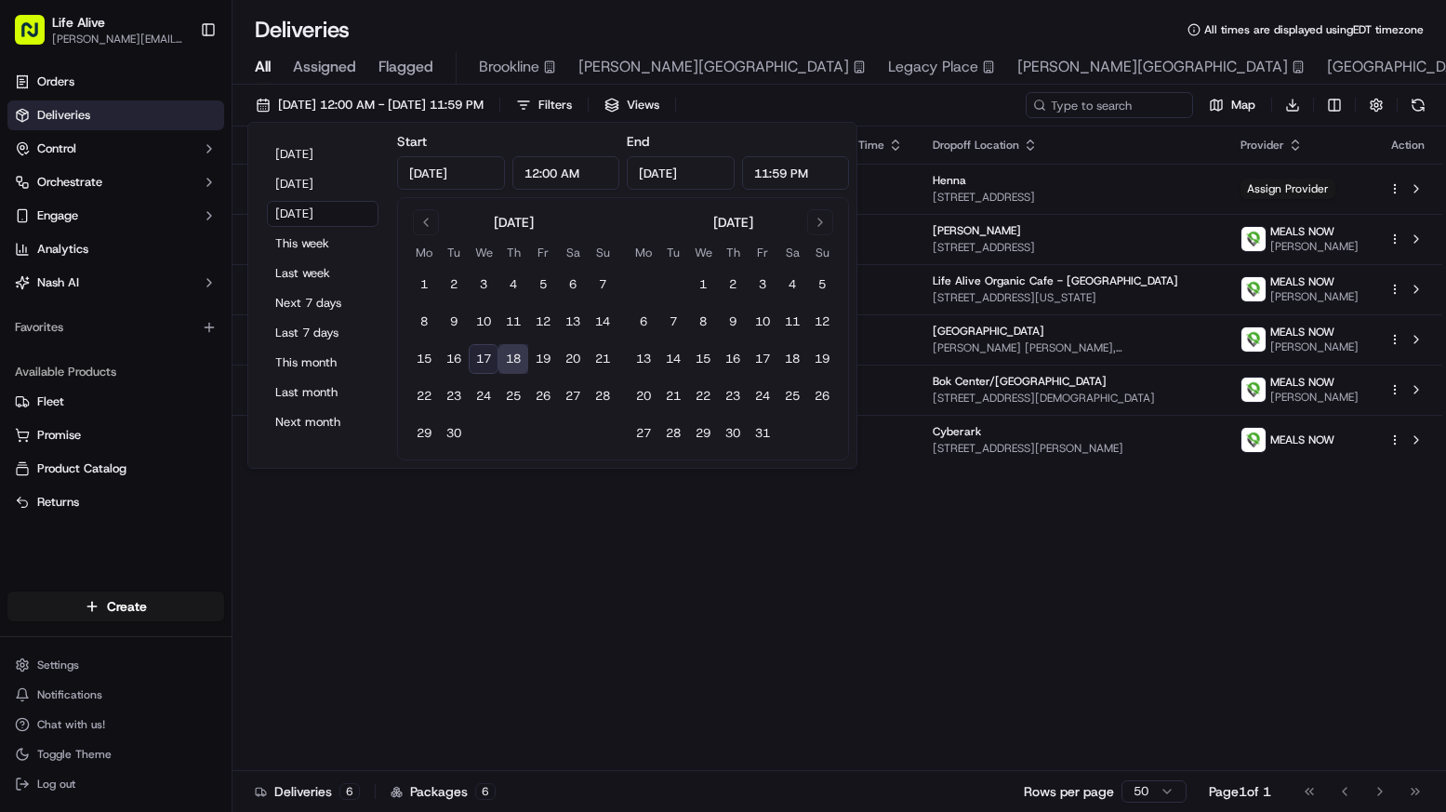
click at [925, 105] on div "[DATE] 12:00 AM - [DATE] 11:59 PM Filters Views Map Download" at bounding box center [839, 109] width 1214 height 34
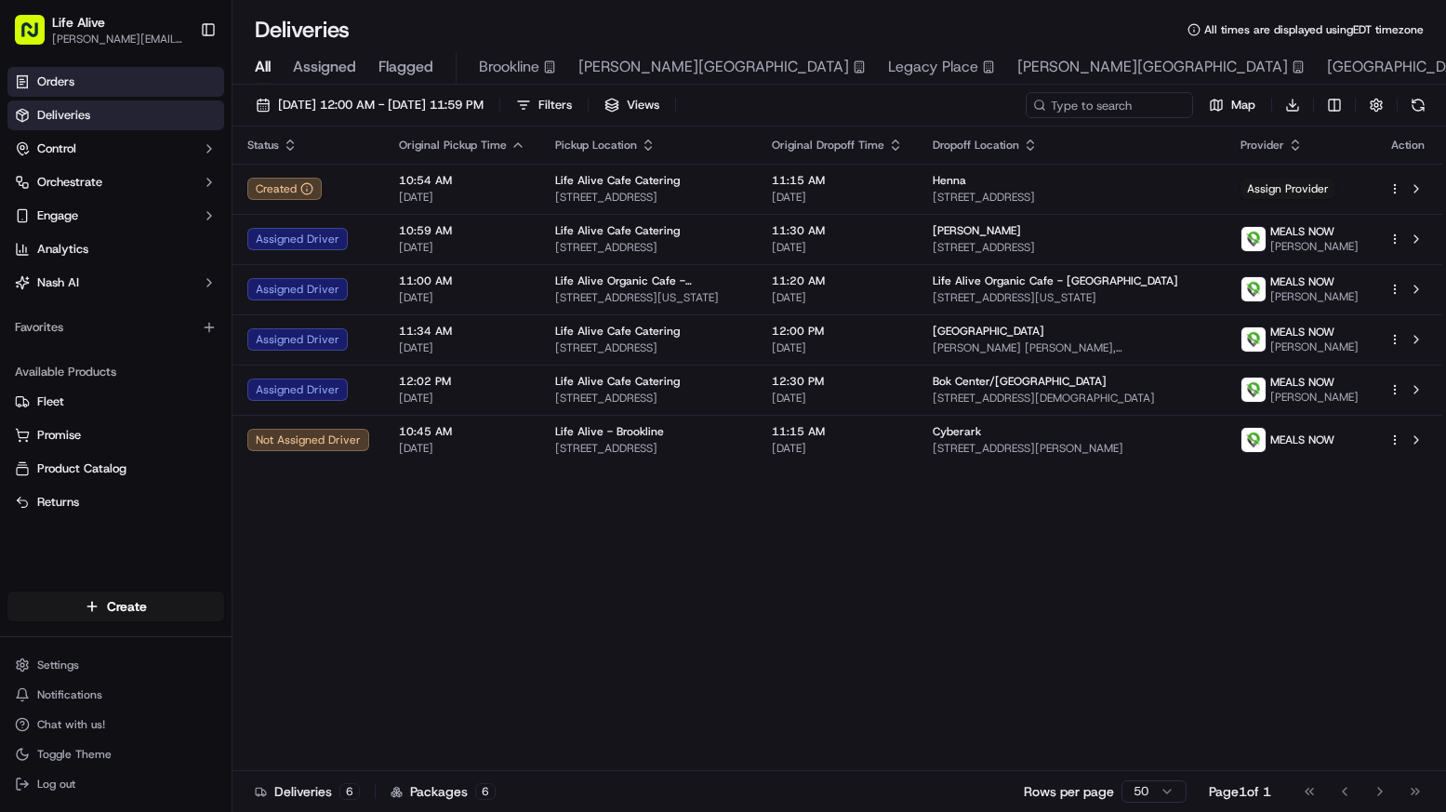
click at [164, 83] on link "Orders" at bounding box center [115, 82] width 217 height 30
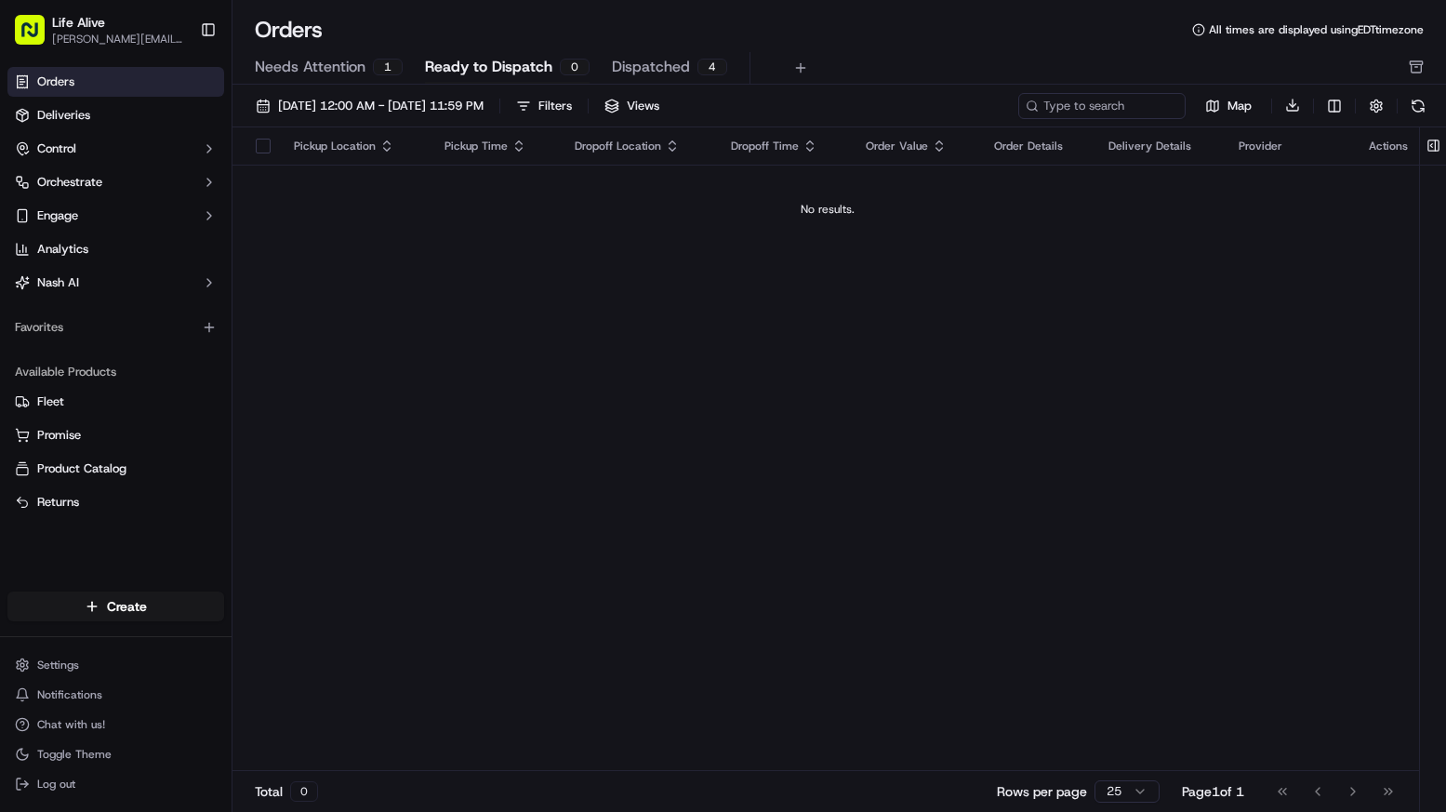
click at [350, 66] on span "Needs Attention" at bounding box center [310, 67] width 111 height 22
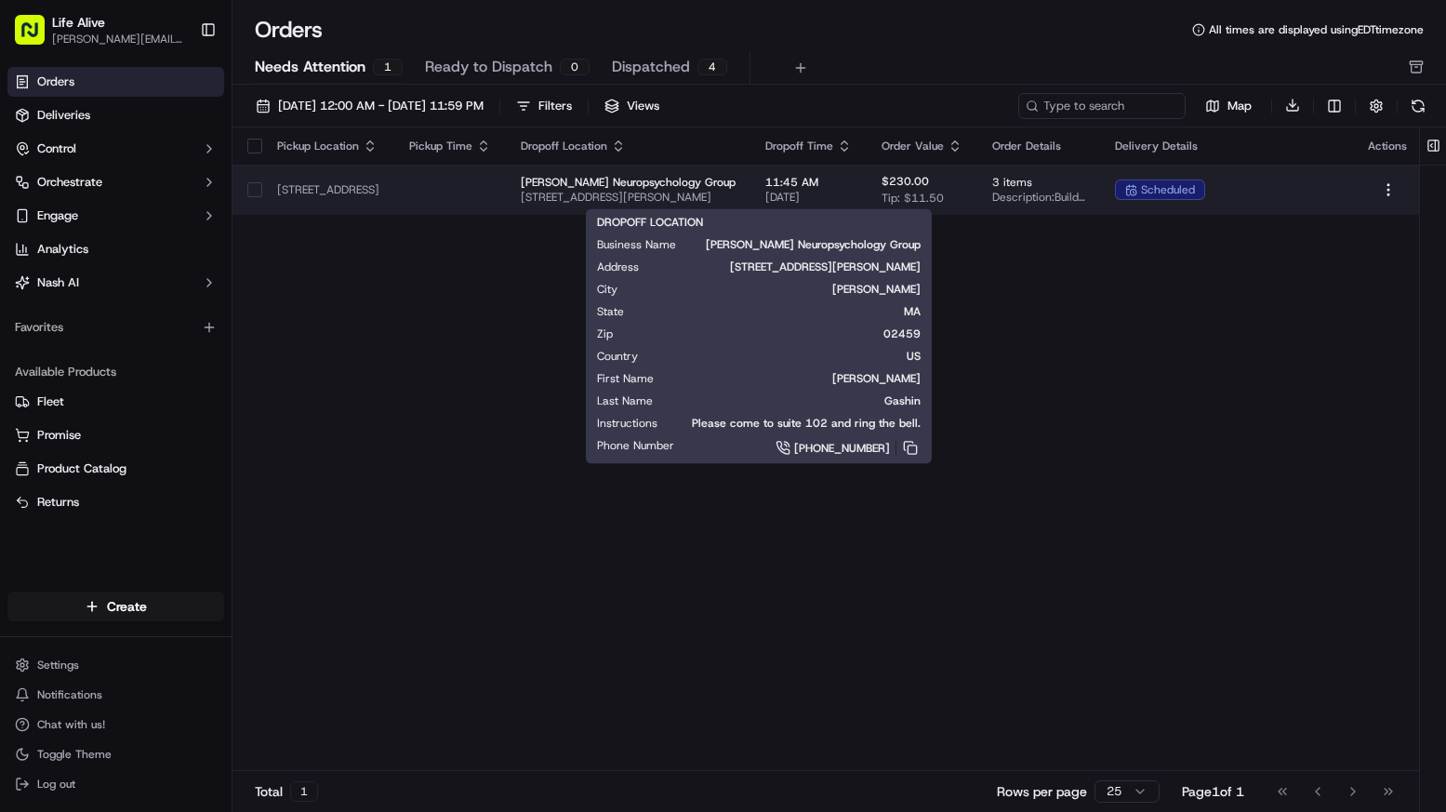
click at [703, 183] on span "[PERSON_NAME] Neuropsychology Group" at bounding box center [628, 182] width 215 height 15
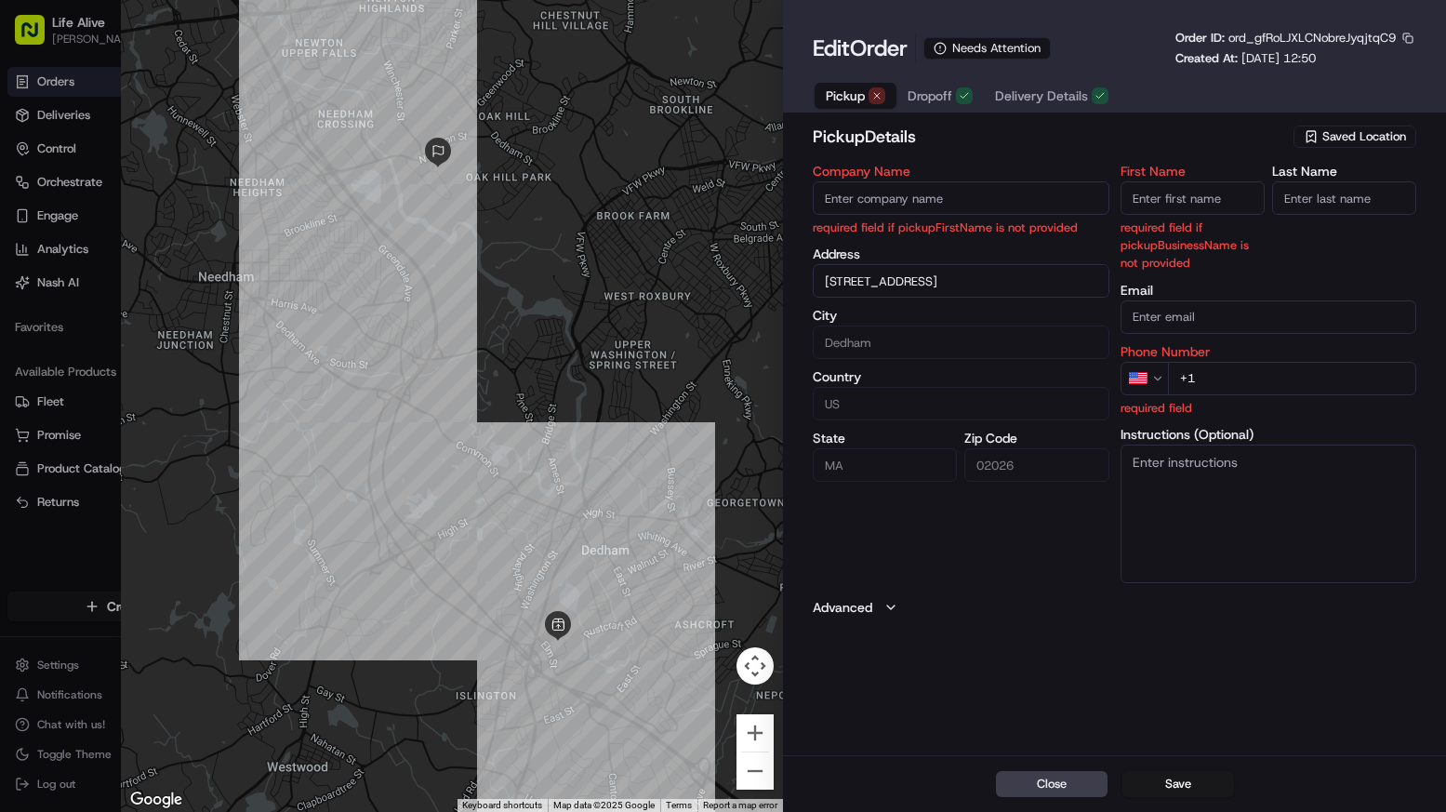
click at [1325, 135] on span "Saved Location" at bounding box center [1364, 136] width 84 height 17
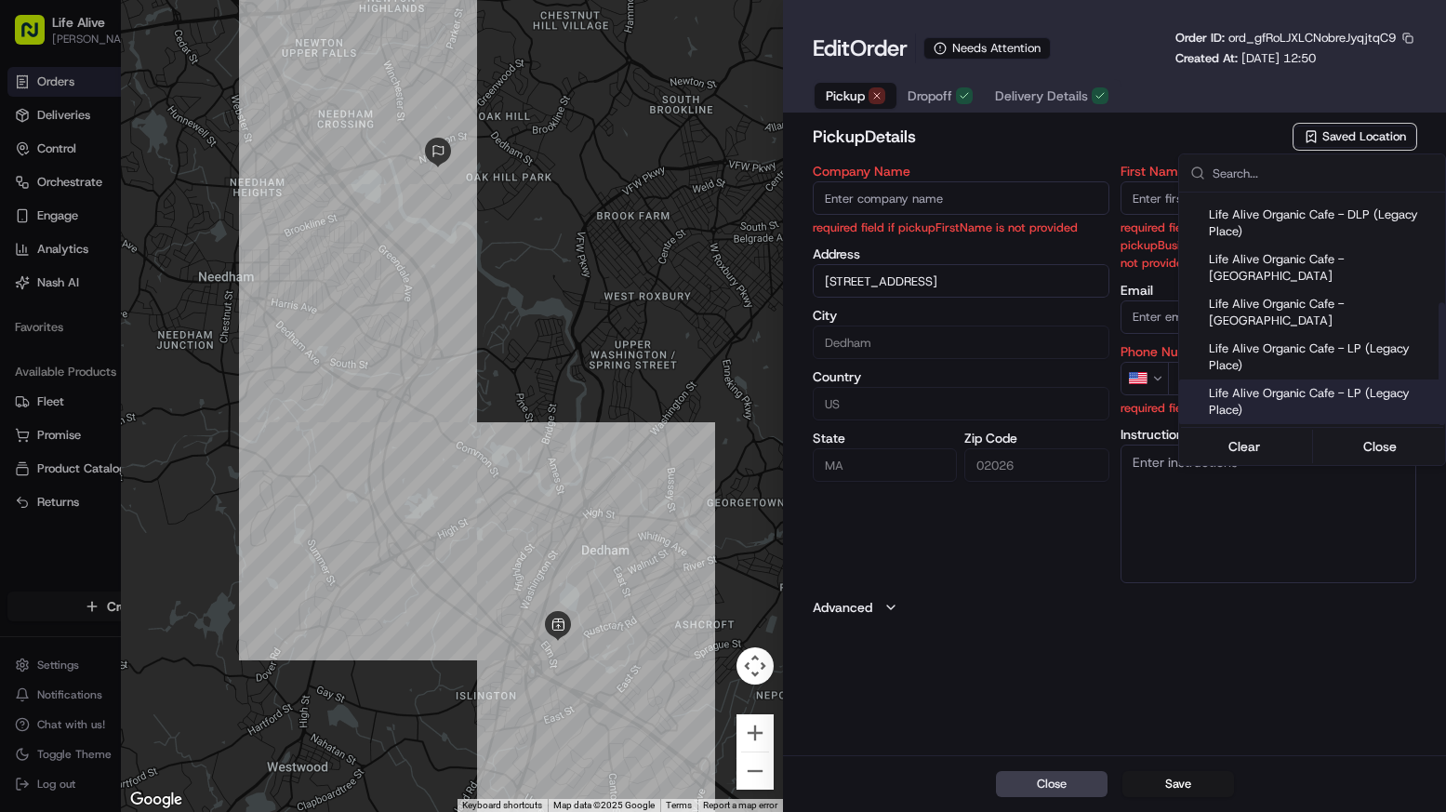
scroll to position [208, 0]
click at [1271, 386] on span "Life Alive Organic Cafe - LP (Legacy Place)" at bounding box center [1323, 402] width 229 height 33
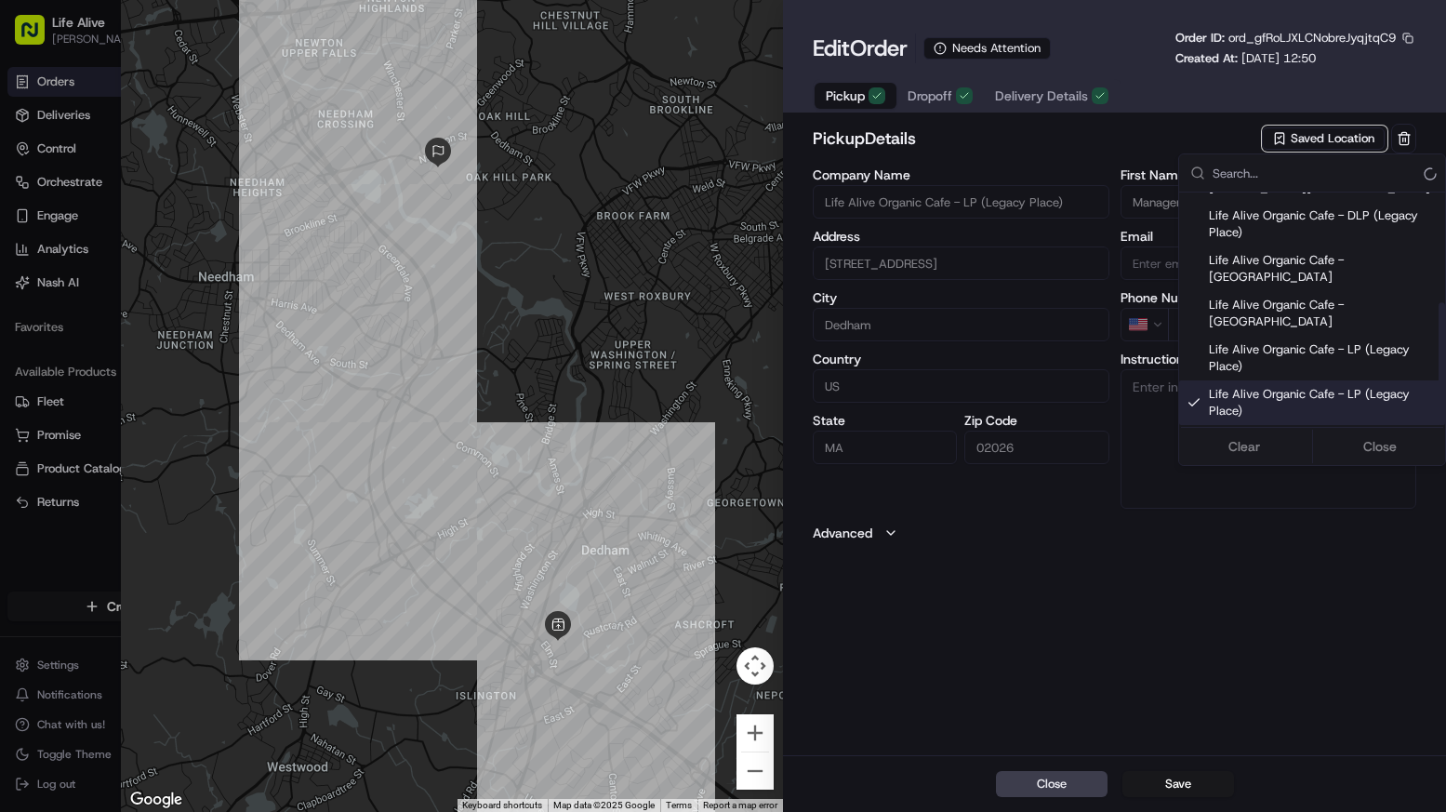
type input "Life Alive Organic Cafe - LP (Legacy Place)"
type input "Manager"
type input "[PHONE_NUMBER]"
type input "[STREET_ADDRESS]"
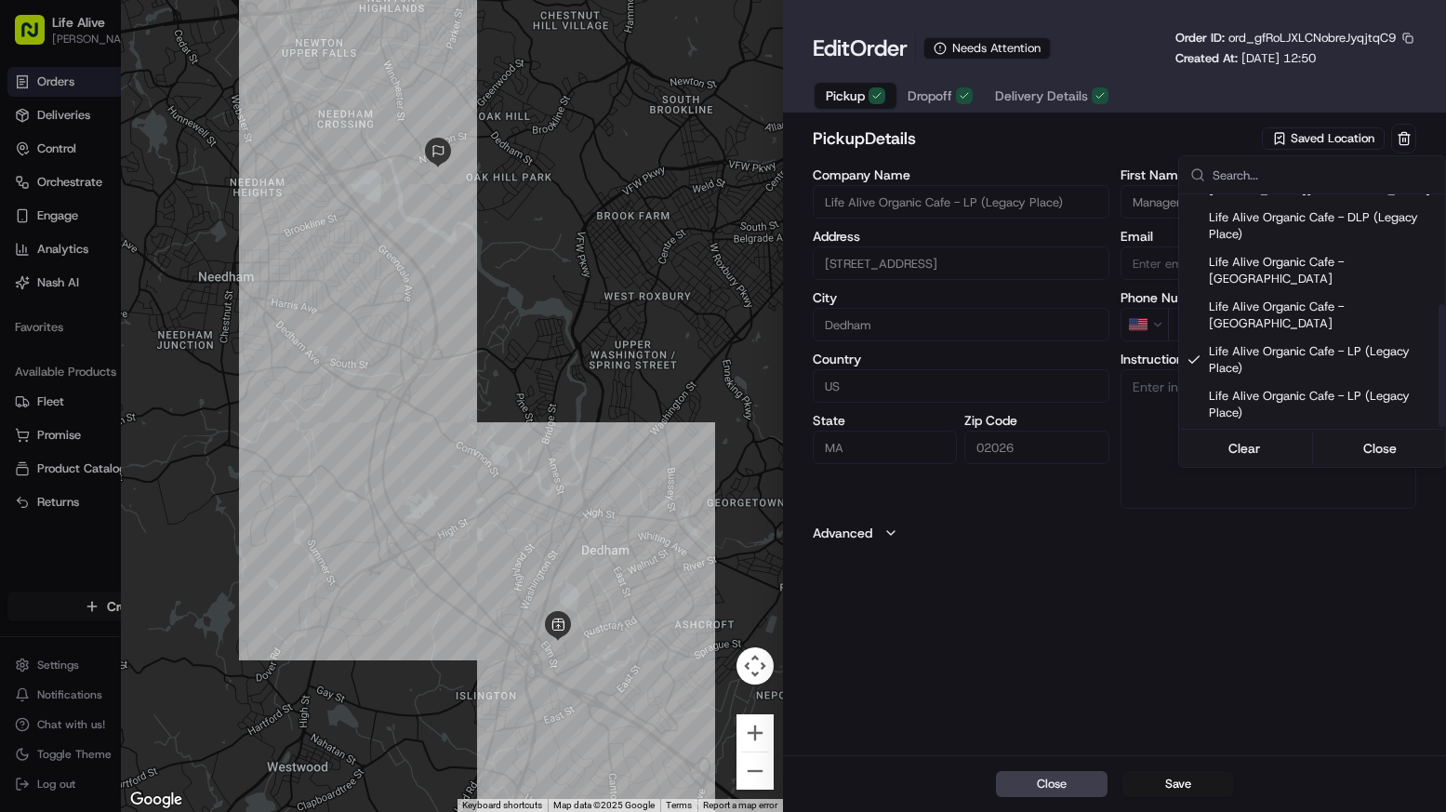
click at [1091, 537] on div at bounding box center [723, 406] width 1446 height 812
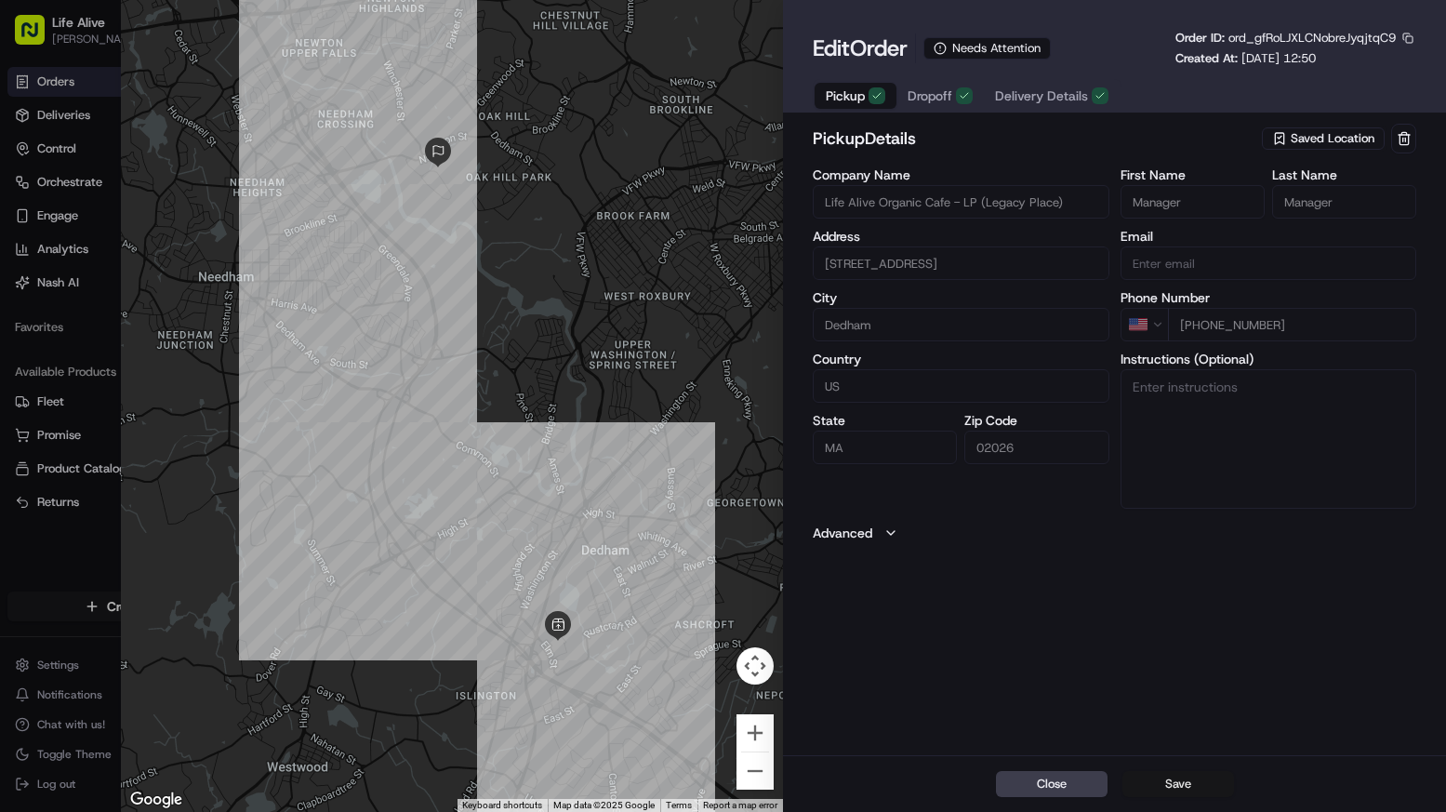
click at [1192, 782] on button "Save" at bounding box center [1178, 784] width 112 height 26
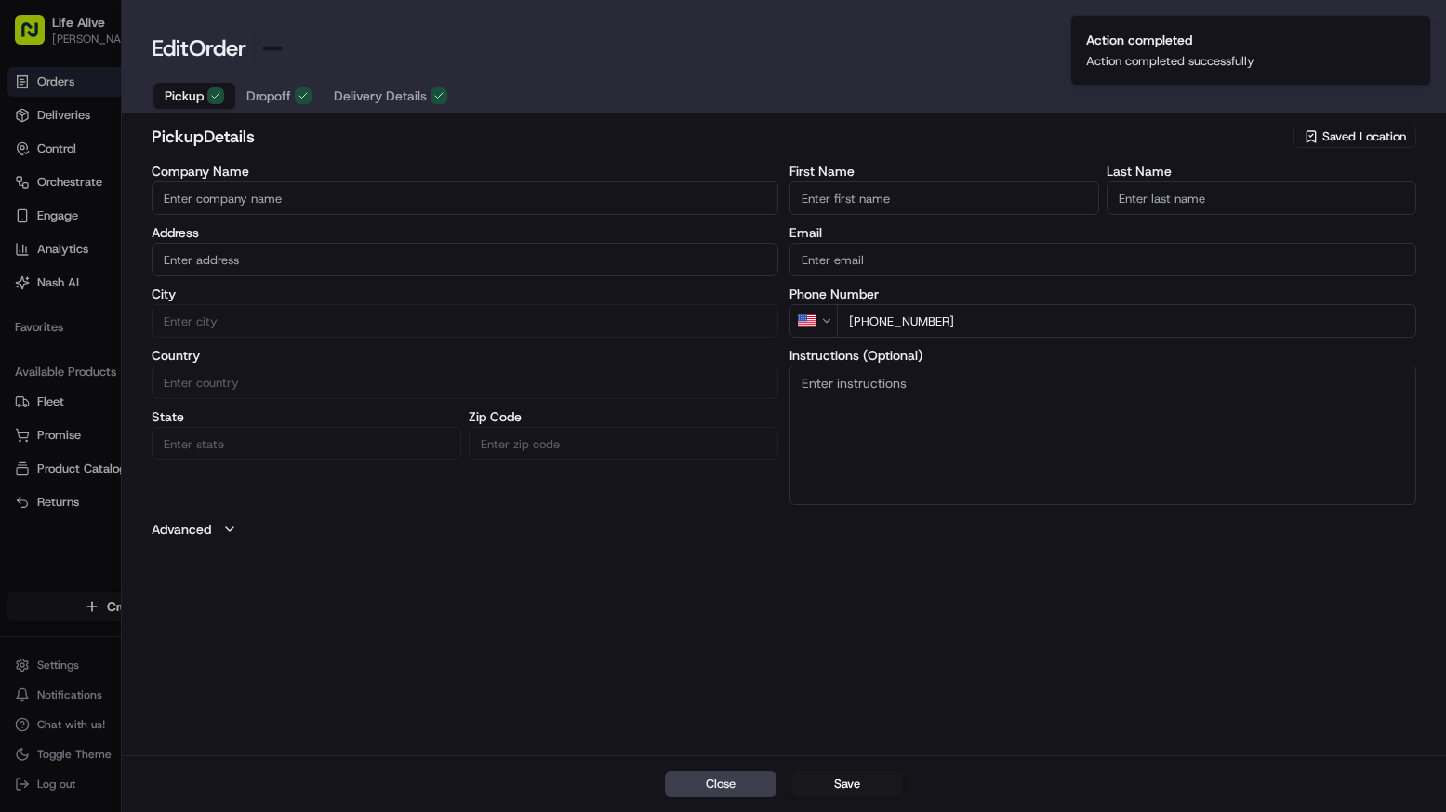
type input "+1"
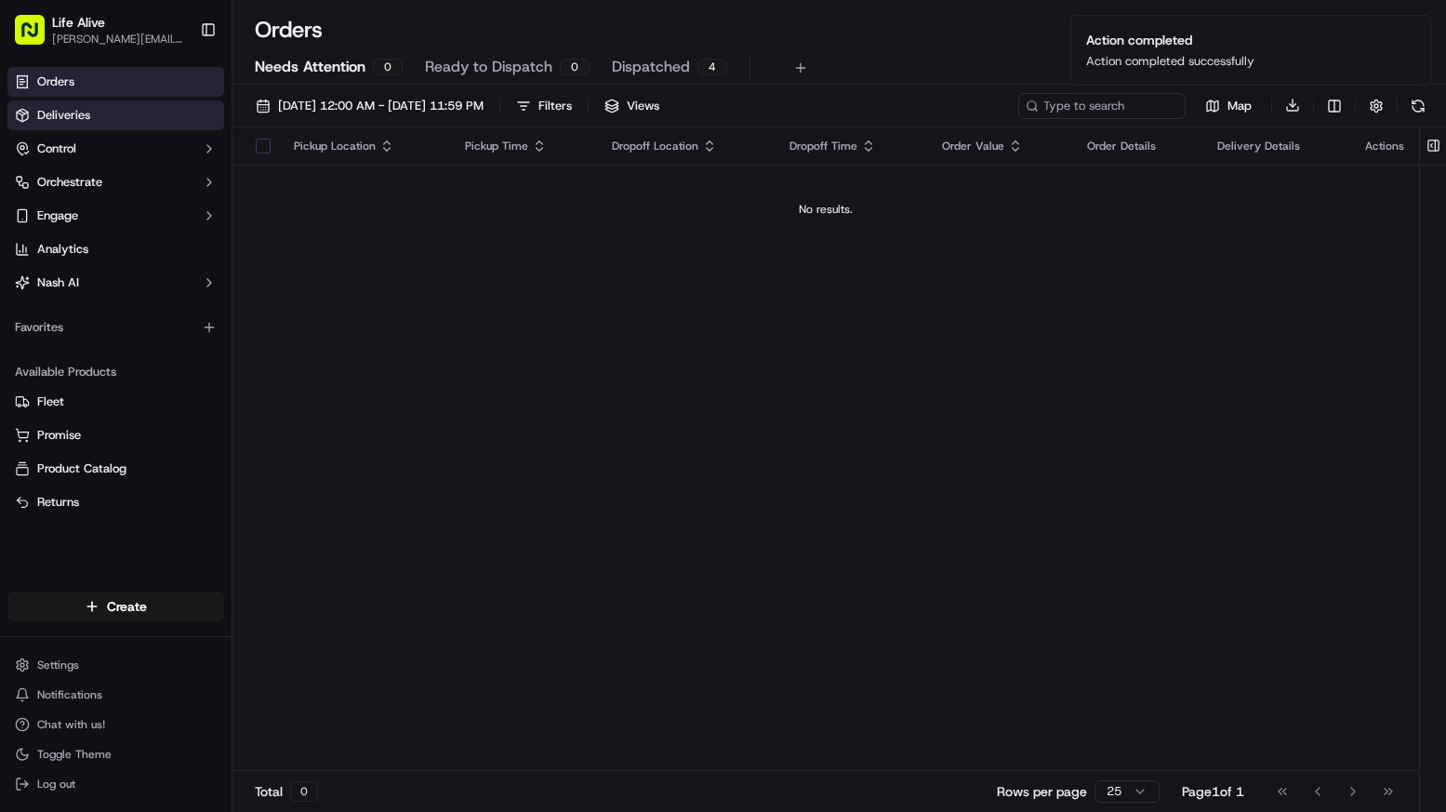
click at [142, 118] on link "Deliveries" at bounding box center [115, 115] width 217 height 30
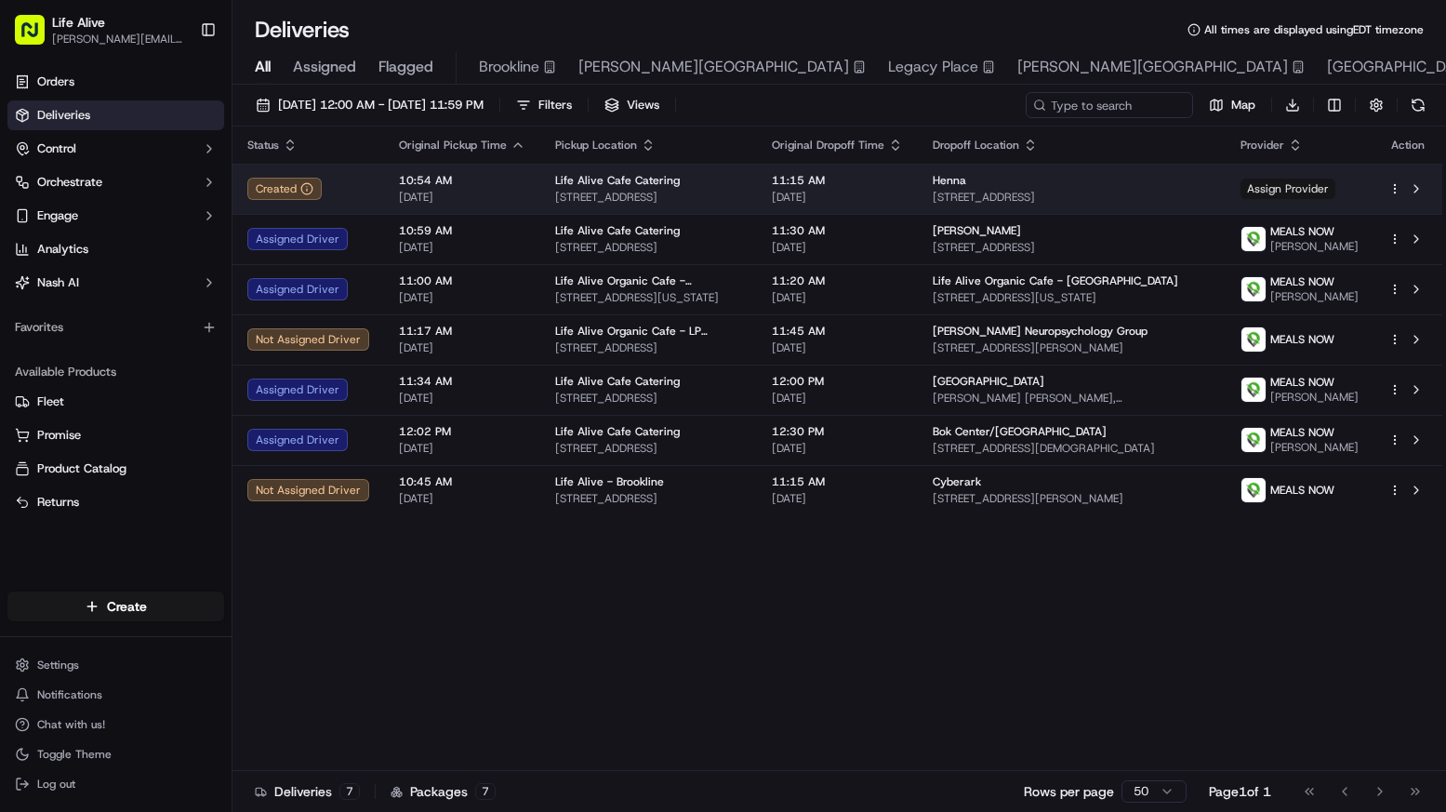
click at [1301, 194] on span "Assign Provider" at bounding box center [1288, 189] width 95 height 20
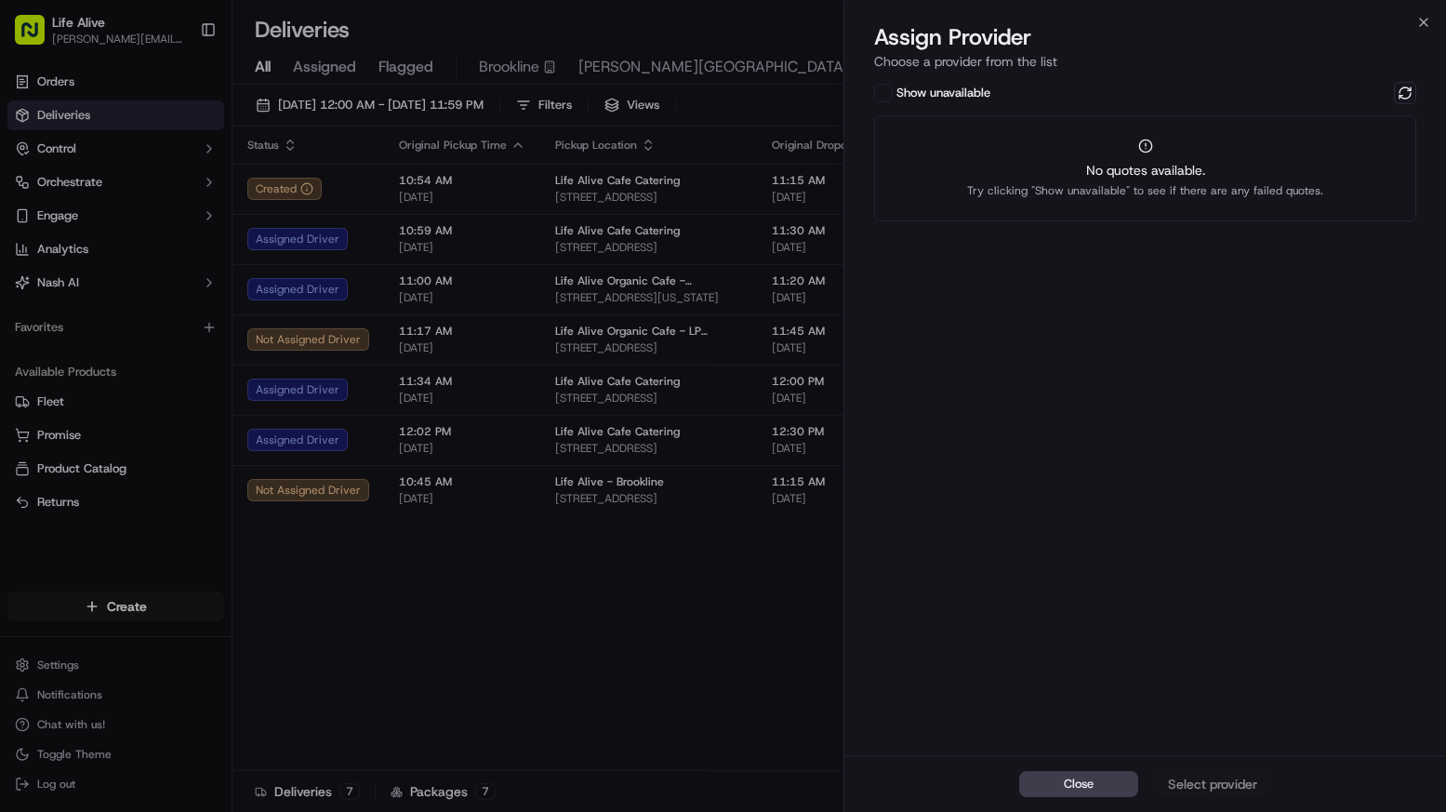
click at [1187, 787] on div "Close Select provider" at bounding box center [1145, 783] width 602 height 57
click at [887, 97] on button "Show unavailable" at bounding box center [883, 93] width 19 height 19
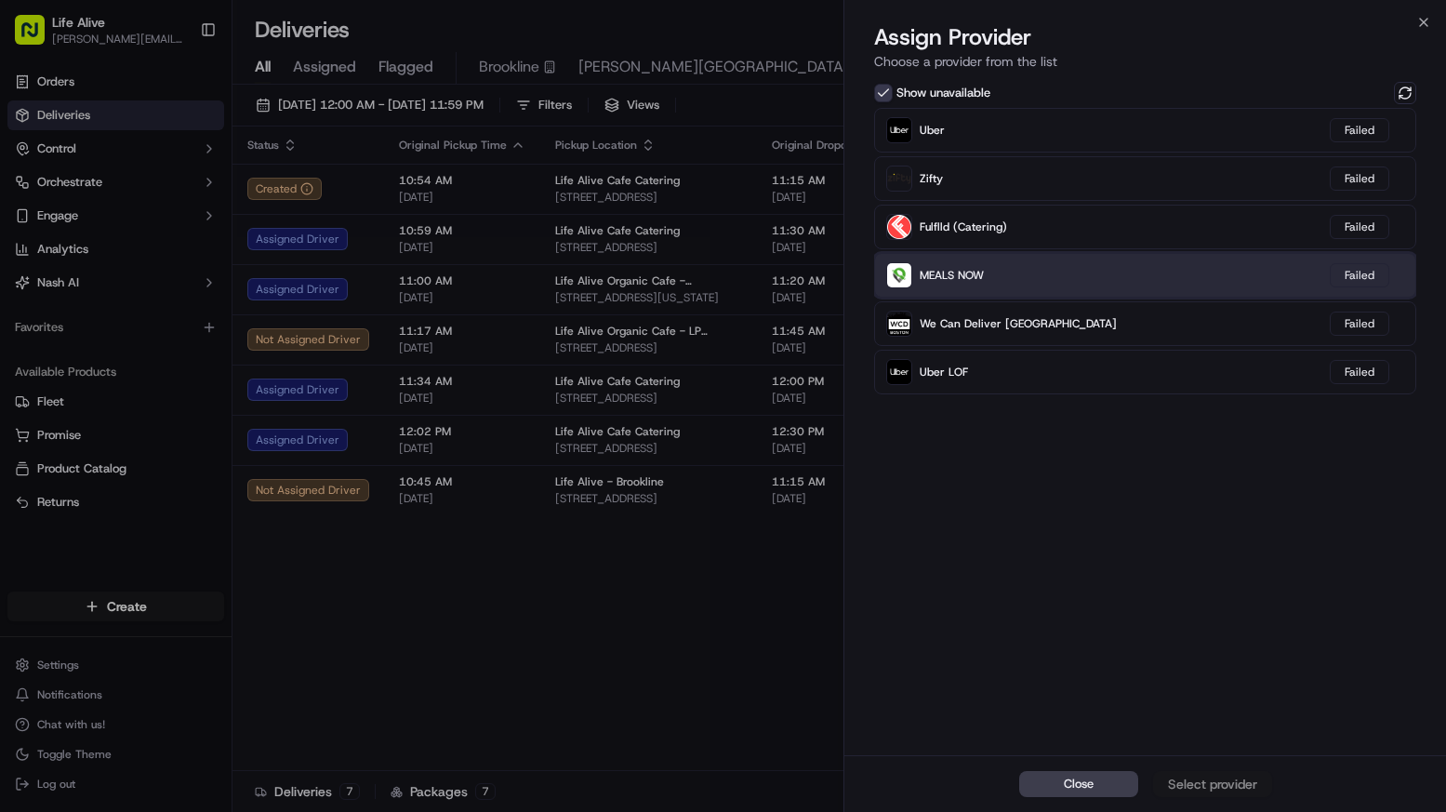
click at [1095, 269] on div "MEALS NOW Failed" at bounding box center [1145, 275] width 542 height 45
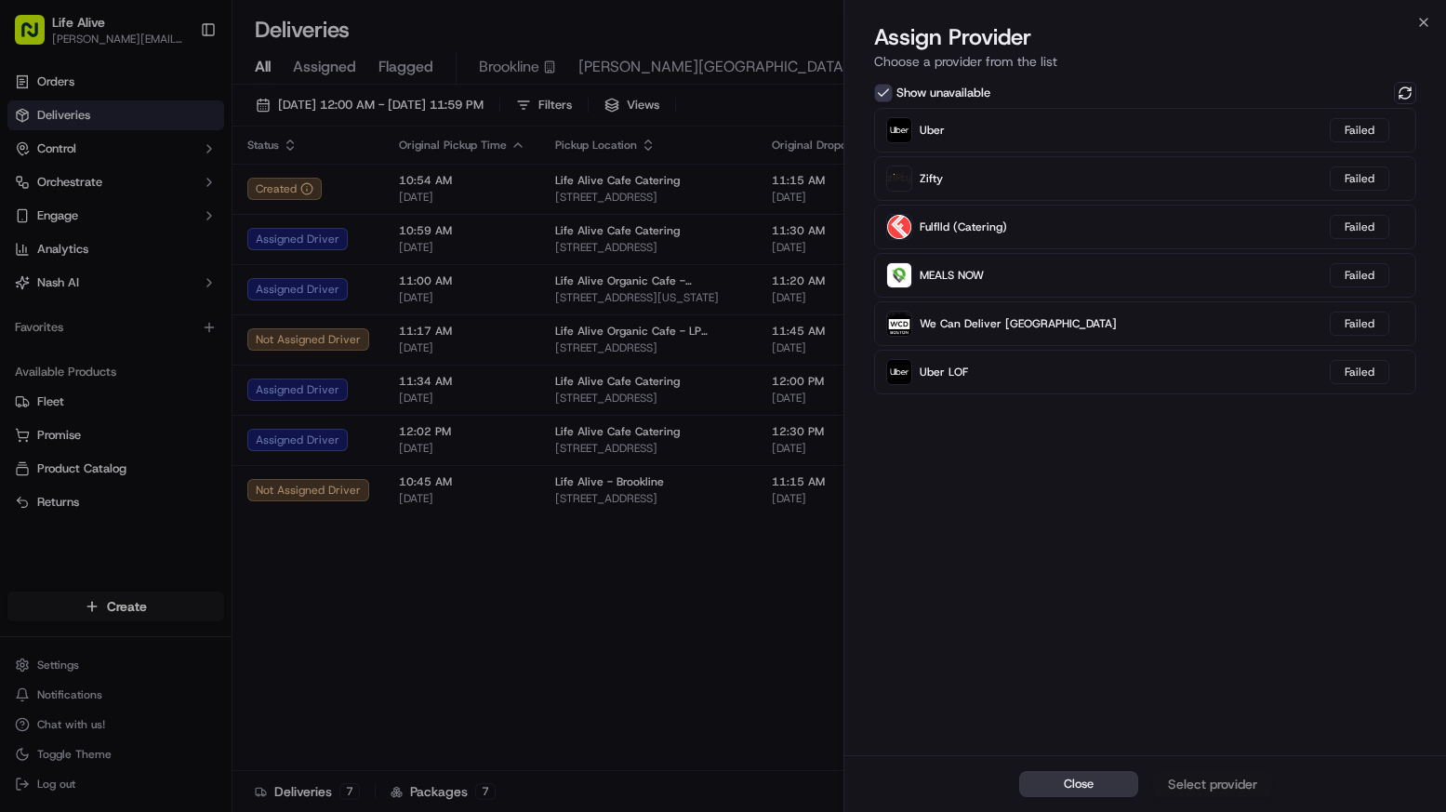
click at [1127, 776] on button "Close" at bounding box center [1078, 784] width 119 height 26
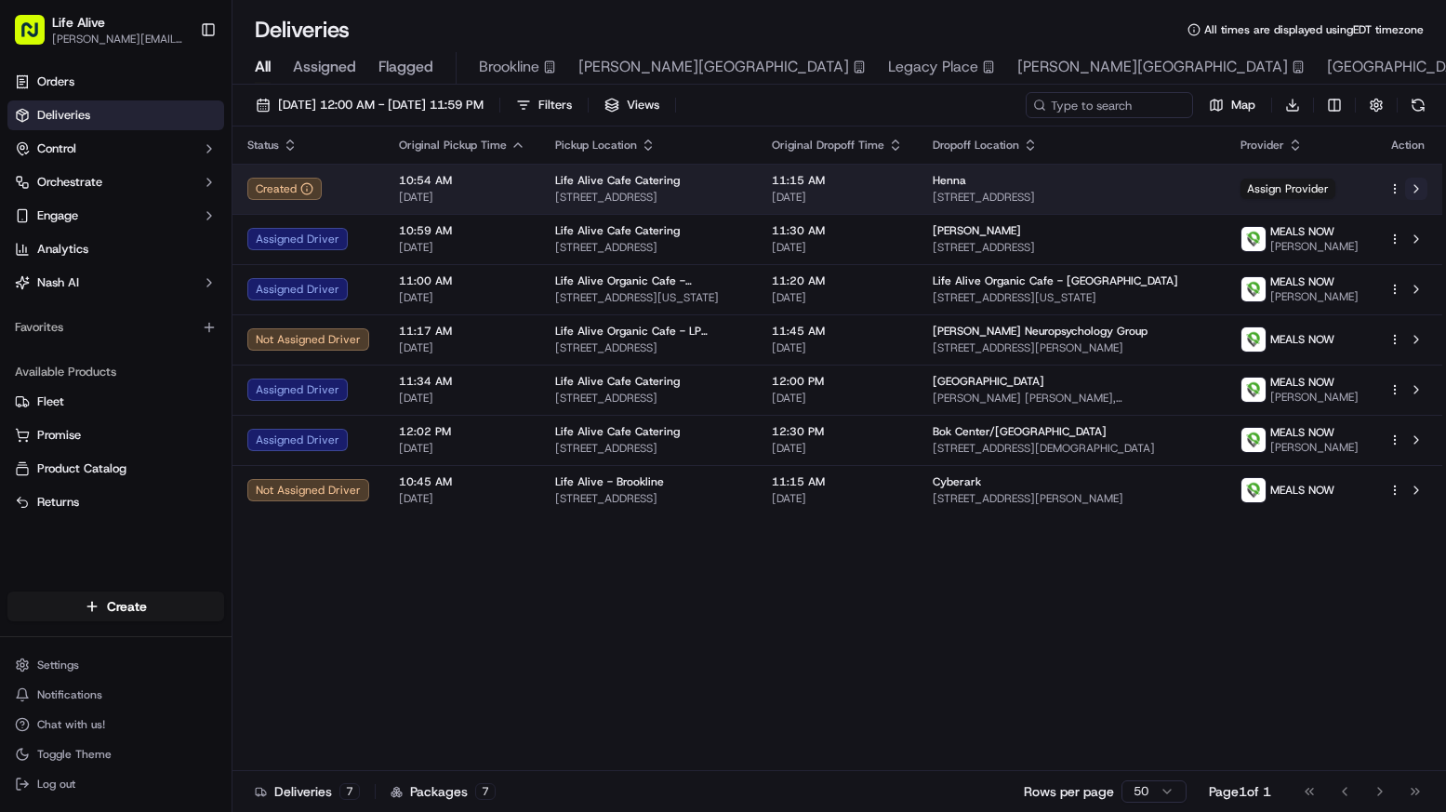
click at [1416, 182] on button at bounding box center [1416, 189] width 22 height 22
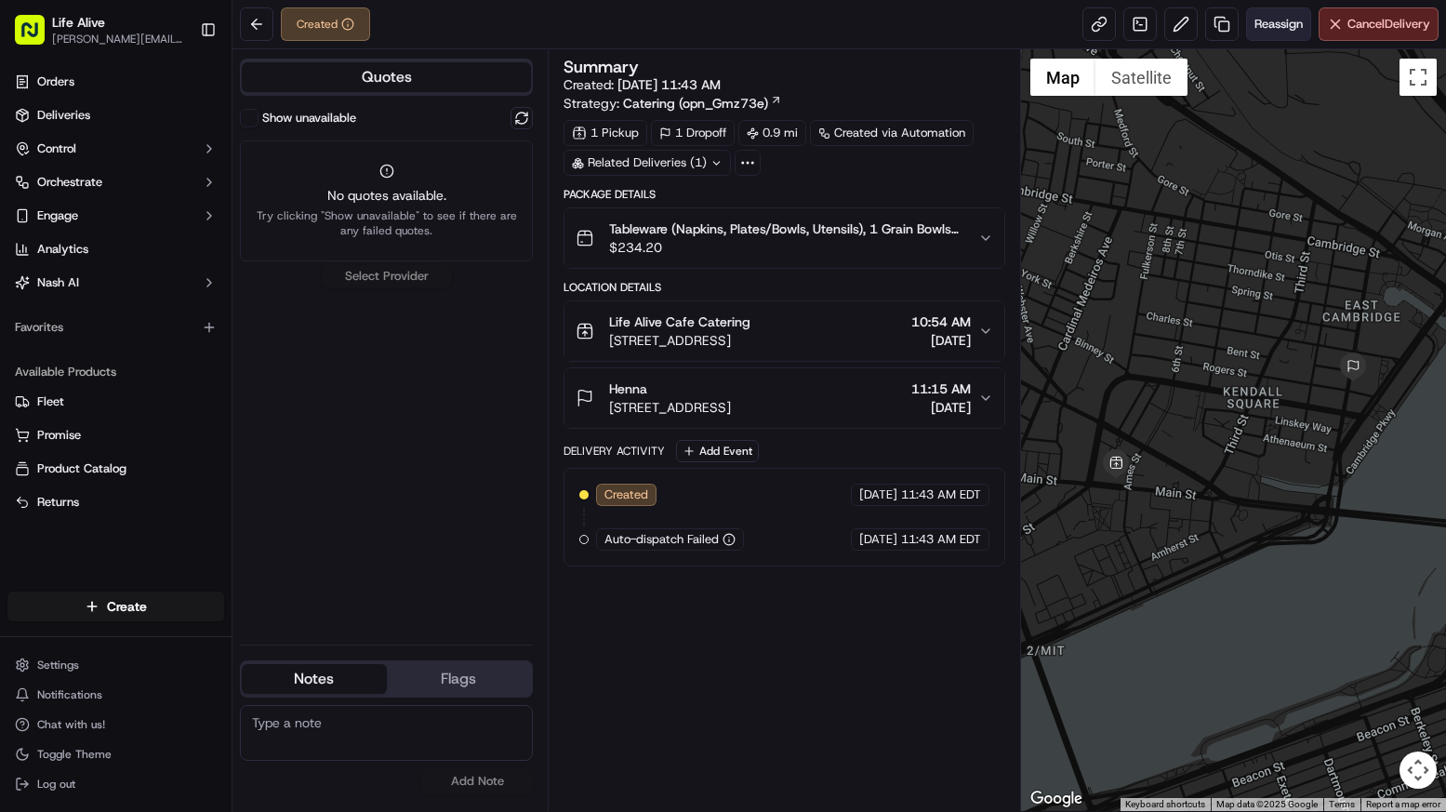
click at [1282, 25] on span "Reassign" at bounding box center [1278, 24] width 48 height 17
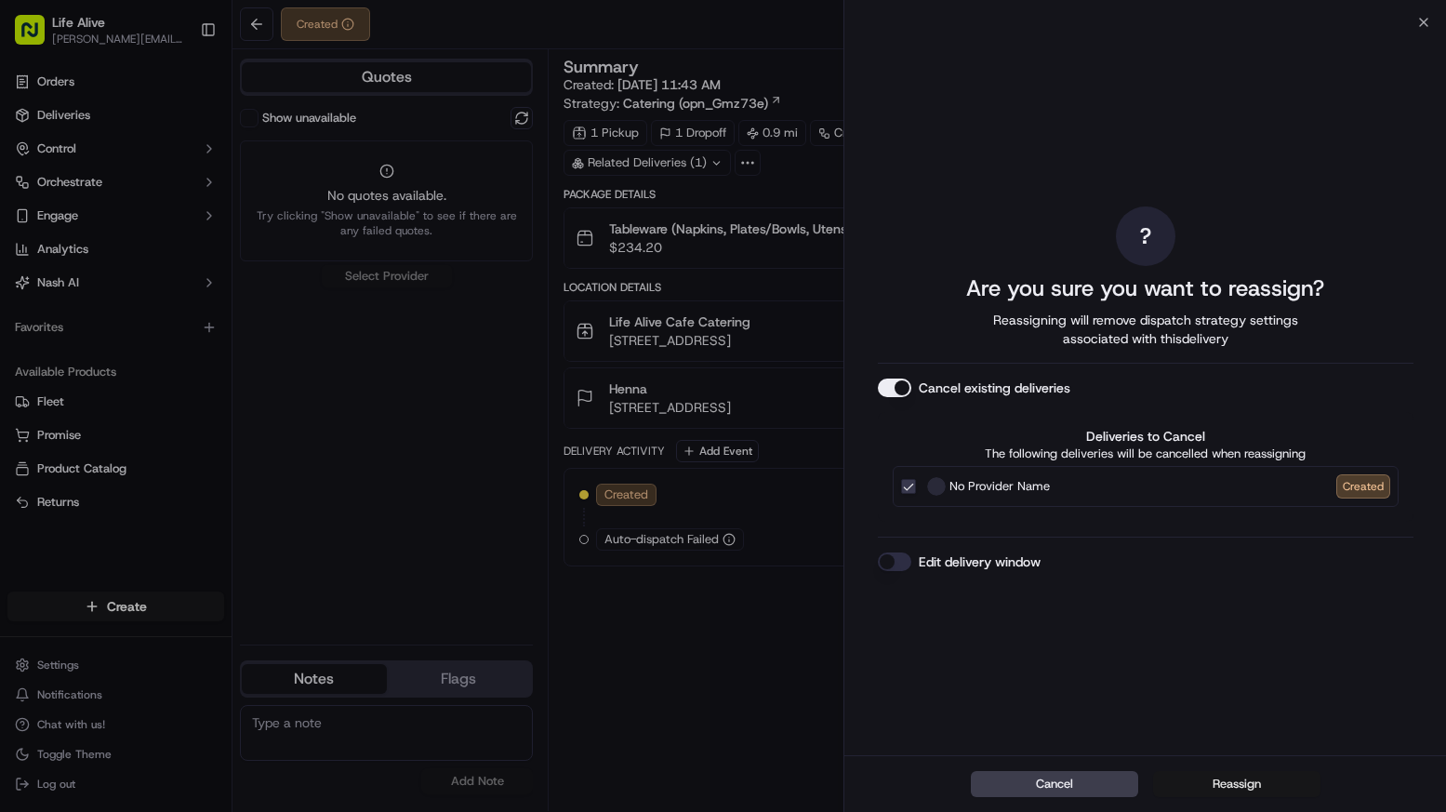
click at [1233, 777] on button "Reassign" at bounding box center [1236, 784] width 167 height 26
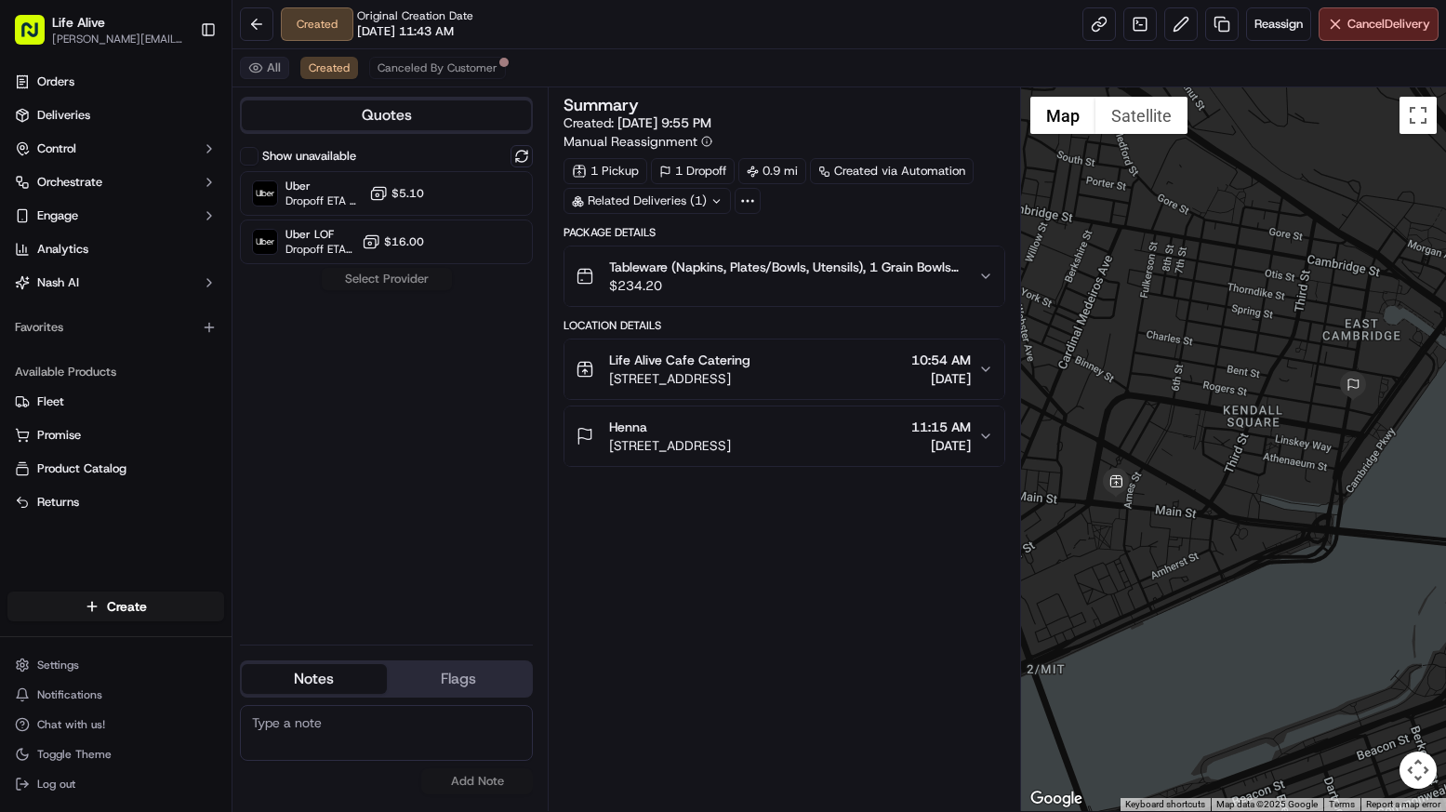
click at [282, 70] on button "All" at bounding box center [264, 68] width 49 height 22
click at [249, 60] on button "All" at bounding box center [264, 68] width 49 height 22
click at [261, 60] on button "All" at bounding box center [264, 68] width 49 height 22
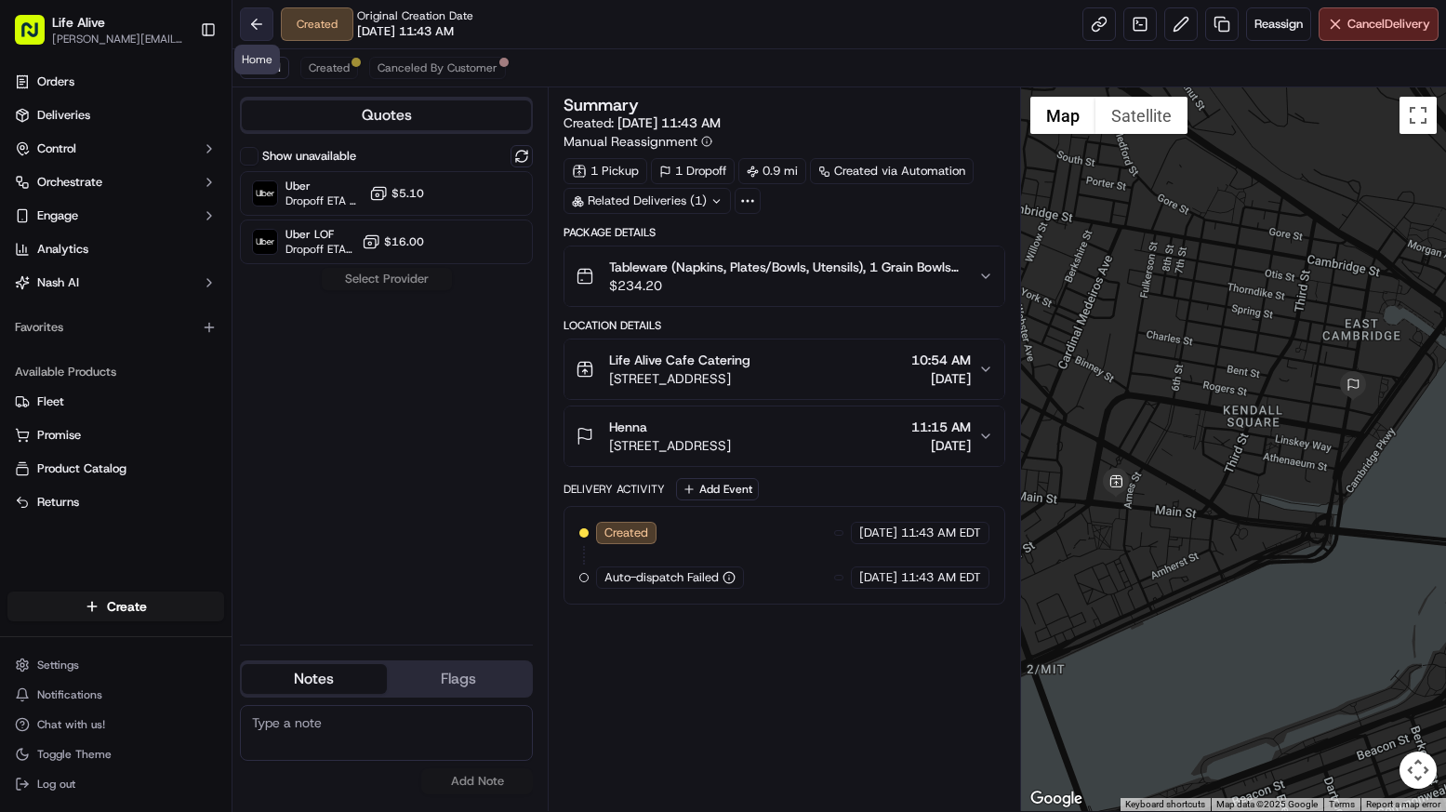
click at [261, 11] on button at bounding box center [256, 23] width 33 height 33
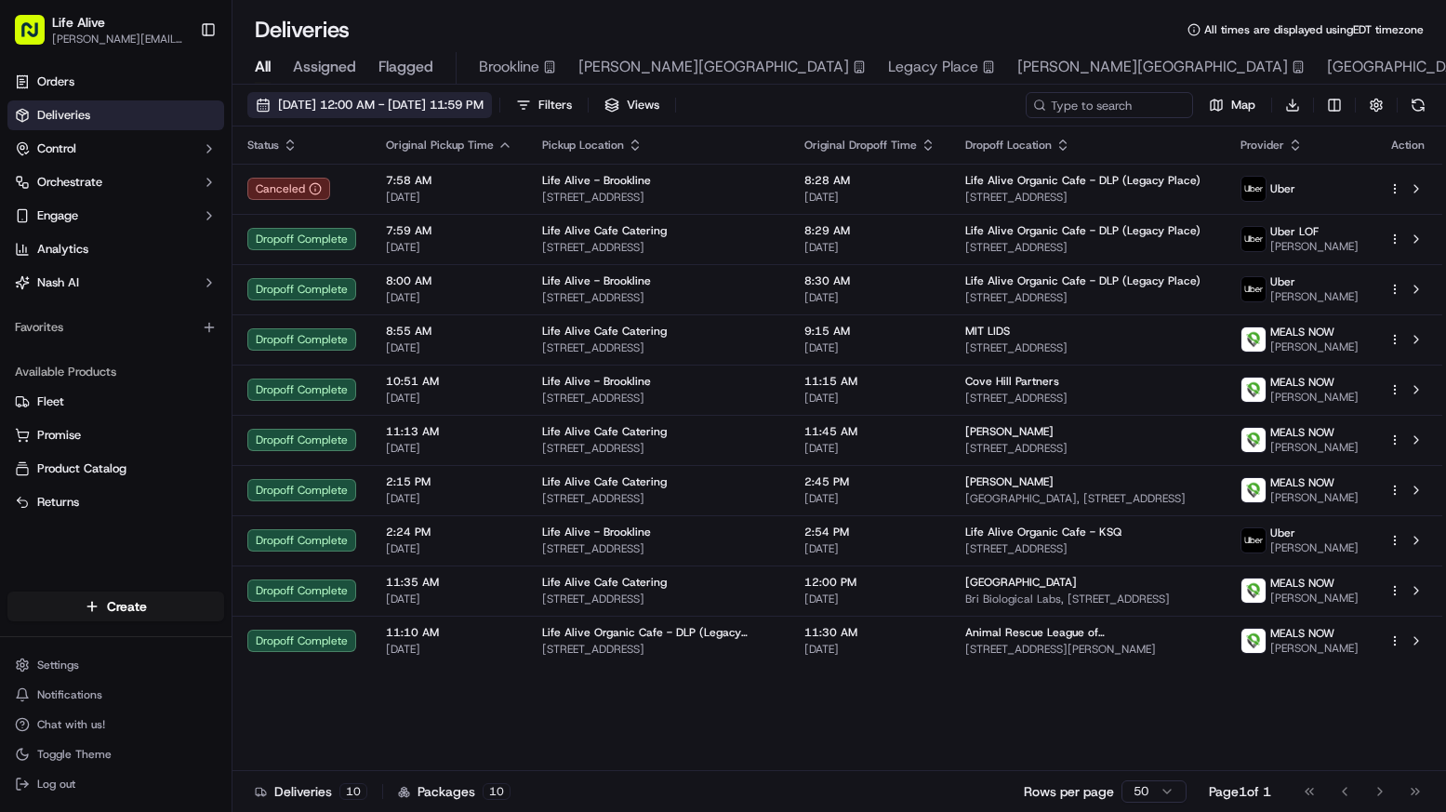
click at [484, 102] on span "[DATE] 12:00 AM - [DATE] 11:59 PM" at bounding box center [381, 105] width 206 height 17
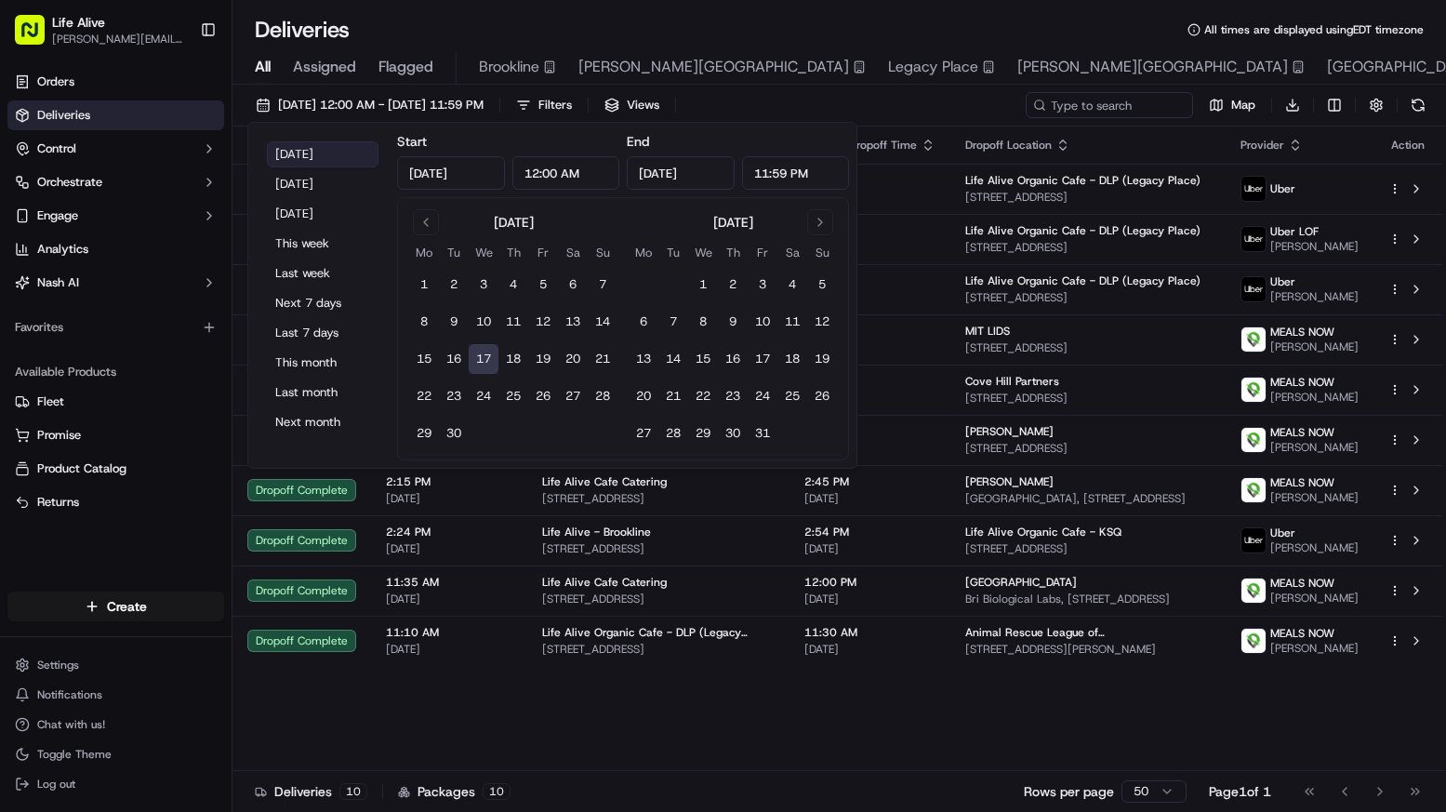
click at [349, 159] on button "[DATE]" at bounding box center [323, 154] width 112 height 26
click at [285, 206] on button "[DATE]" at bounding box center [323, 214] width 112 height 26
type input "[DATE]"
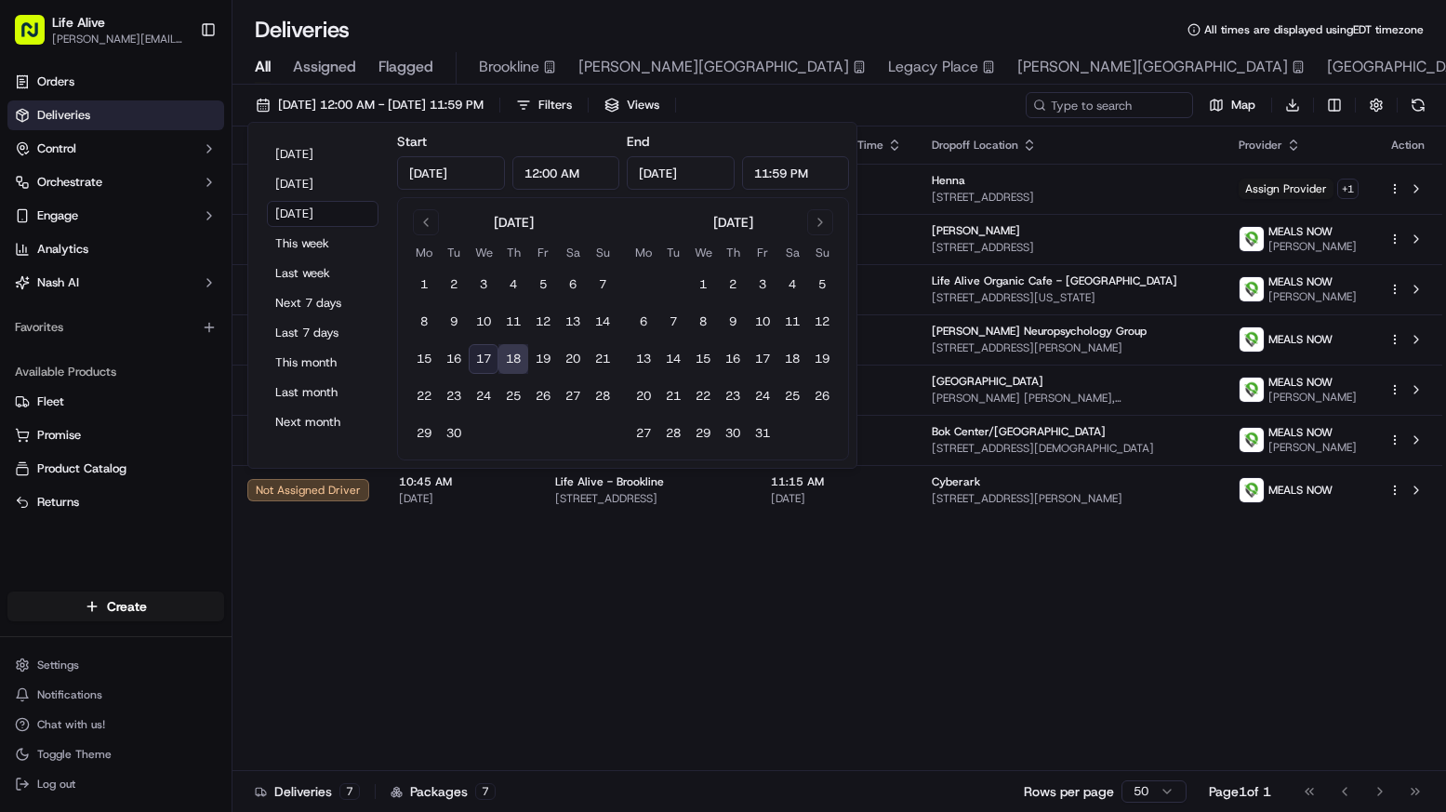
click at [961, 13] on div "Deliveries All times are displayed using EDT timezone All Assigned Flagged Broo…" at bounding box center [839, 406] width 1214 height 812
